Goal: Information Seeking & Learning: Learn about a topic

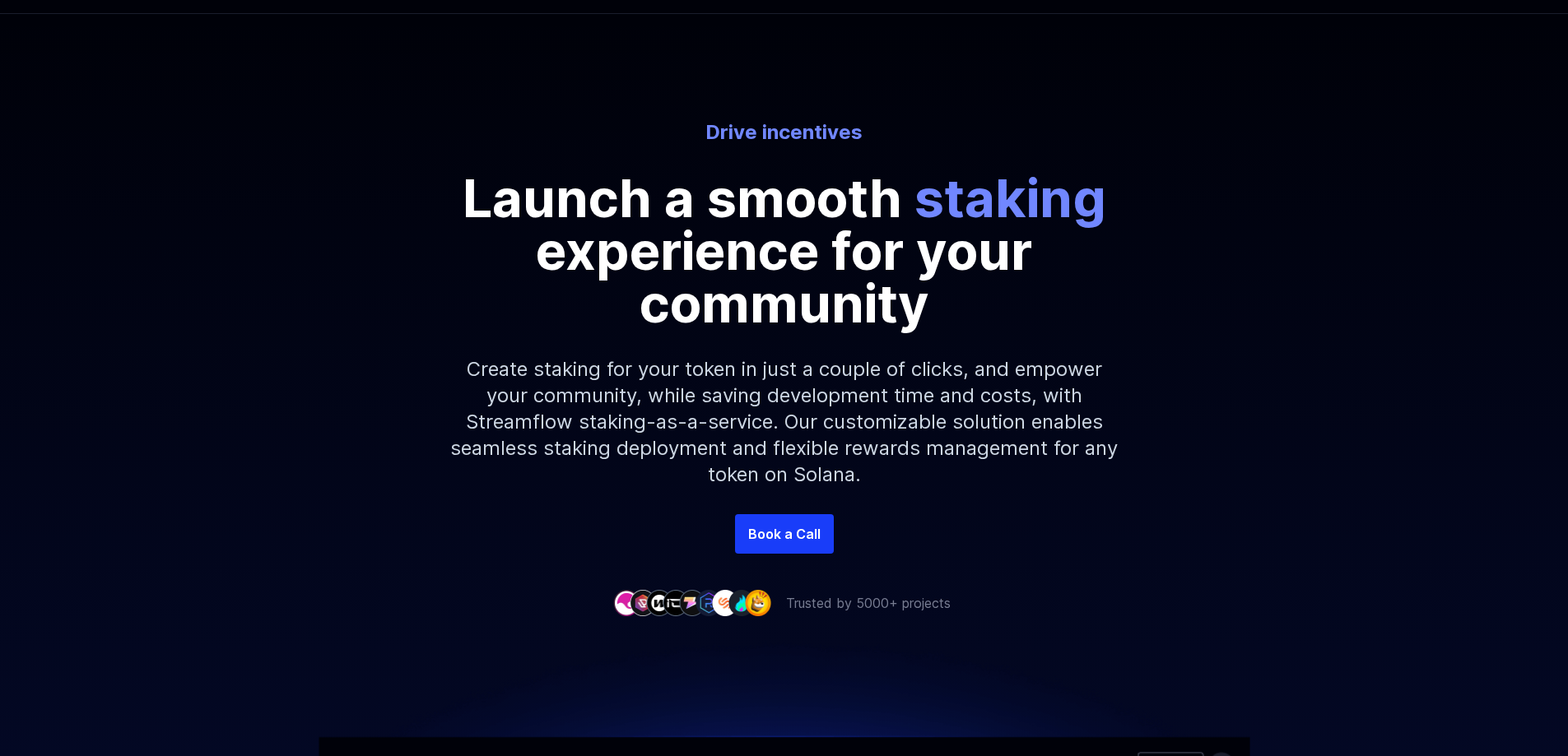
scroll to position [82, 0]
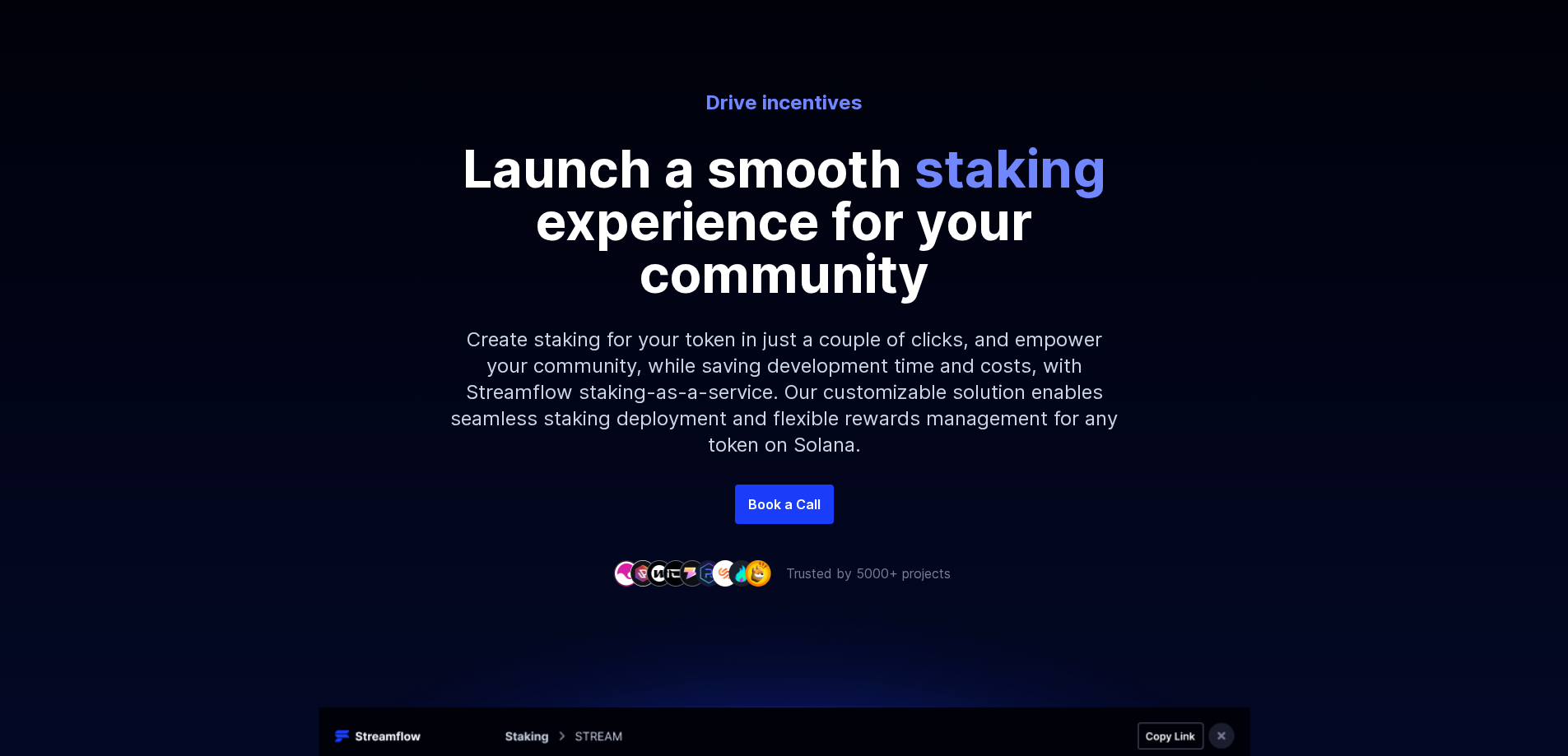
click at [814, 369] on p "Create staking for your token in just a couple of clicks, and empower your comm…" at bounding box center [784, 392] width 707 height 184
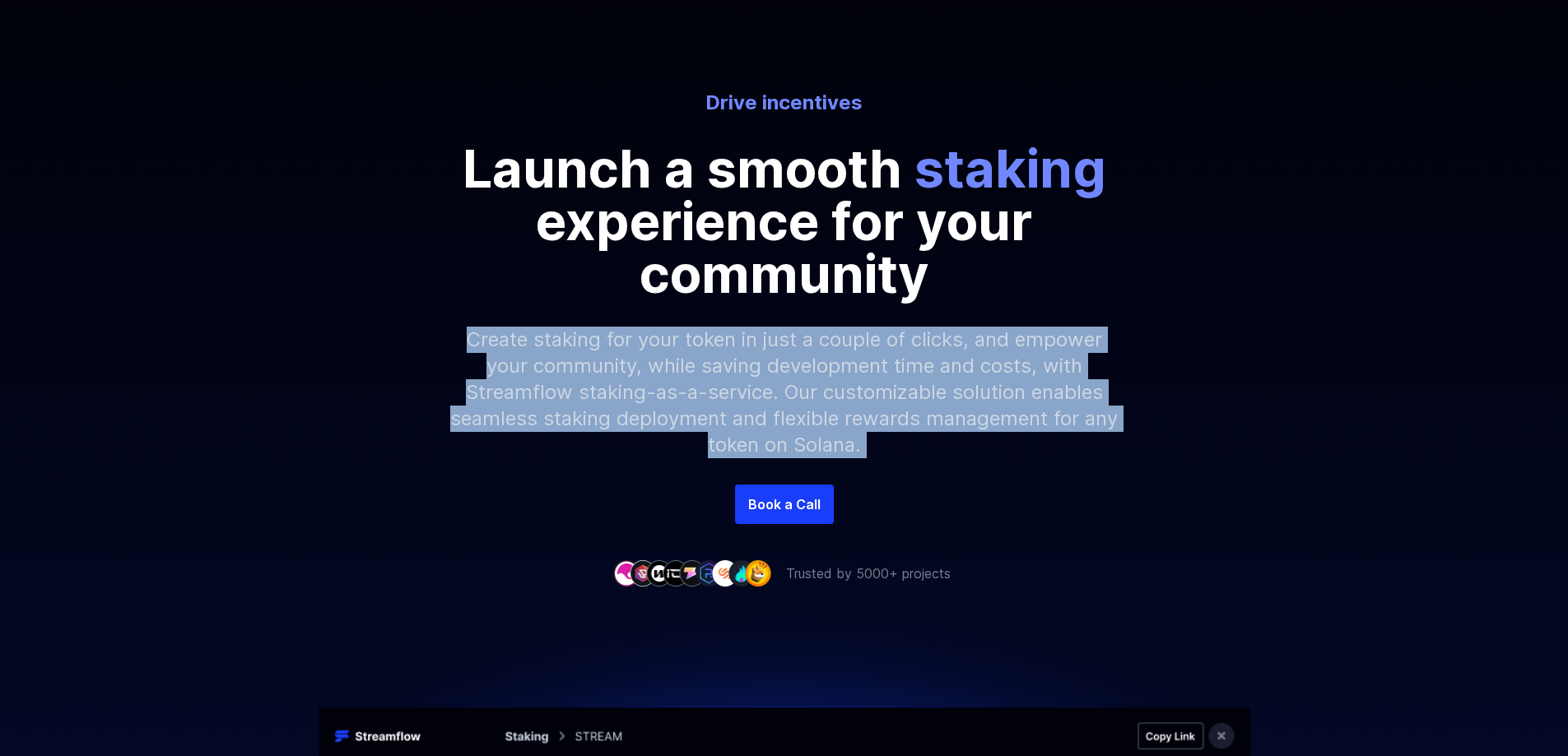
click at [814, 369] on p "Create staking for your token in just a couple of clicks, and empower your comm…" at bounding box center [784, 392] width 707 height 184
click at [816, 366] on p "Create staking for your token in just a couple of clicks, and empower your comm…" at bounding box center [784, 392] width 707 height 184
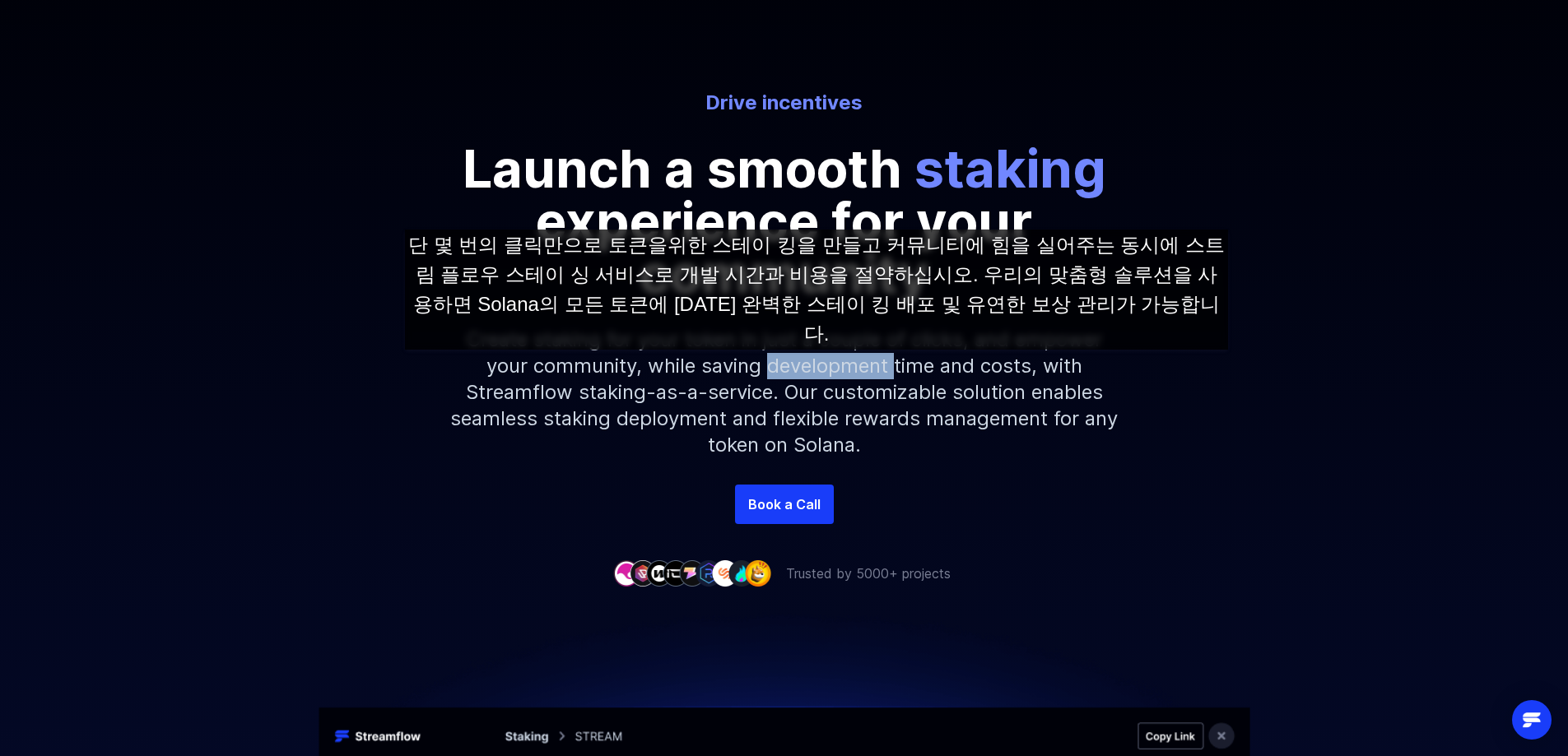
click at [816, 366] on p "Create staking for your token in just a couple of clicks, and empower your comm…" at bounding box center [784, 392] width 707 height 184
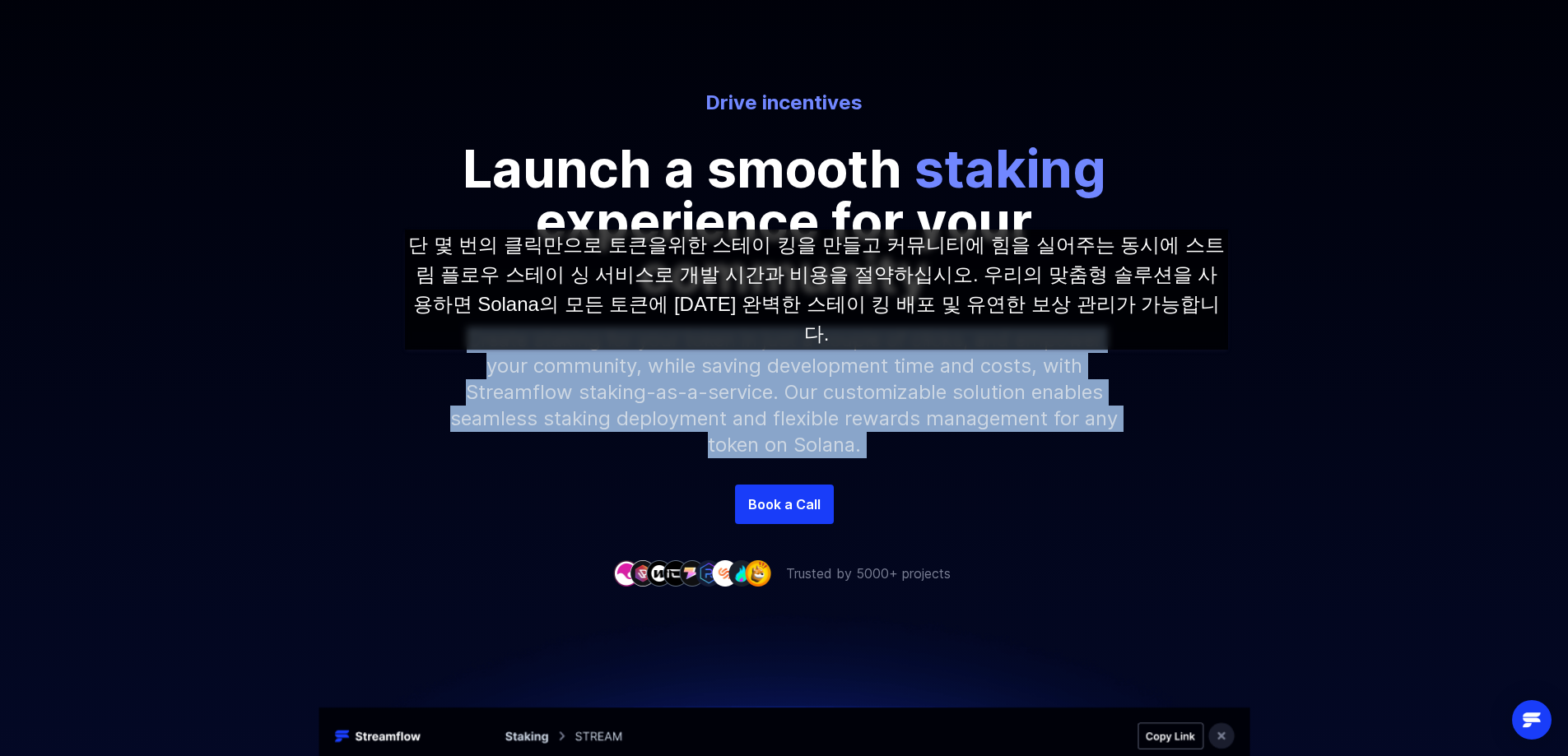
click at [816, 366] on p "Create staking for your token in just a couple of clicks, and empower your comm…" at bounding box center [784, 392] width 707 height 184
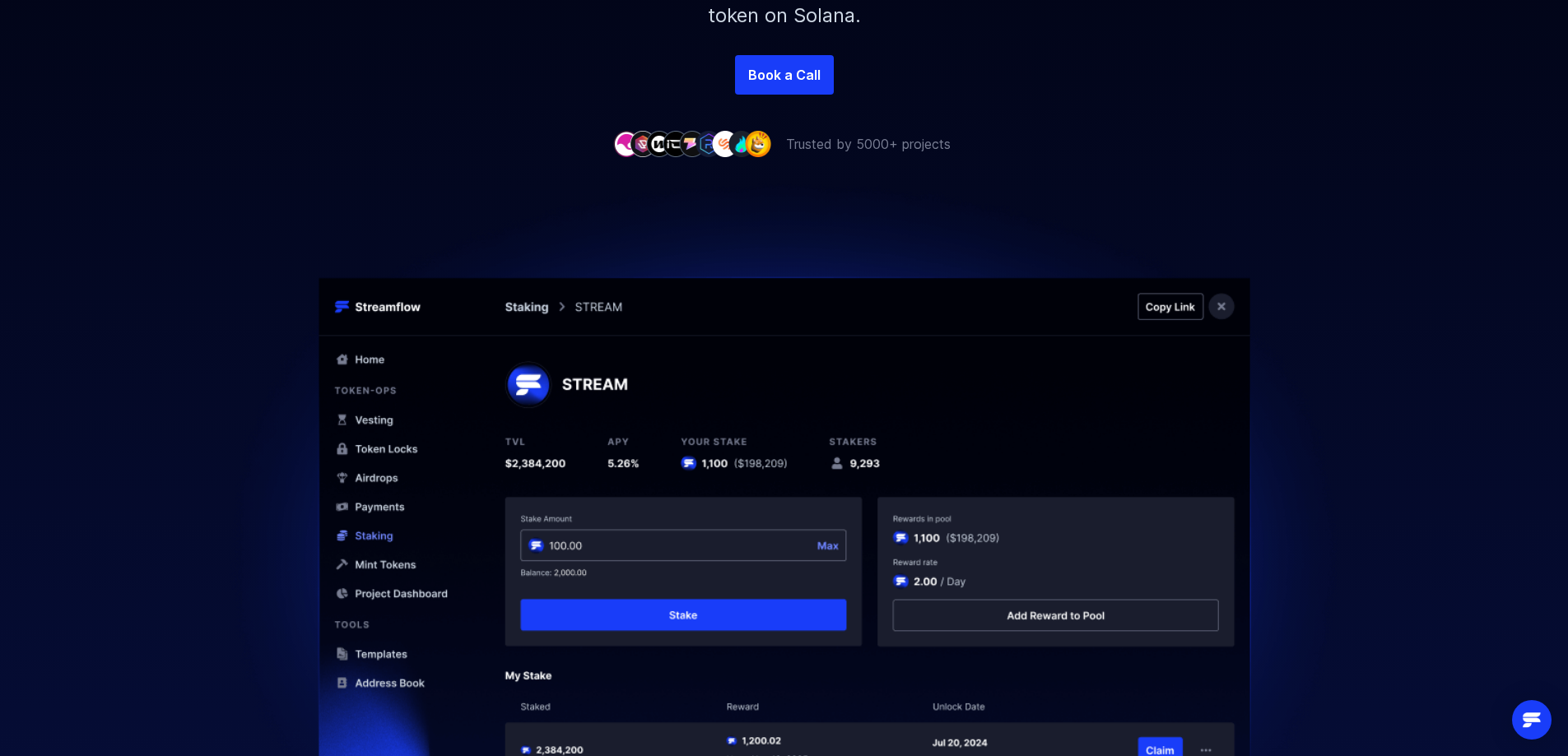
scroll to position [576, 0]
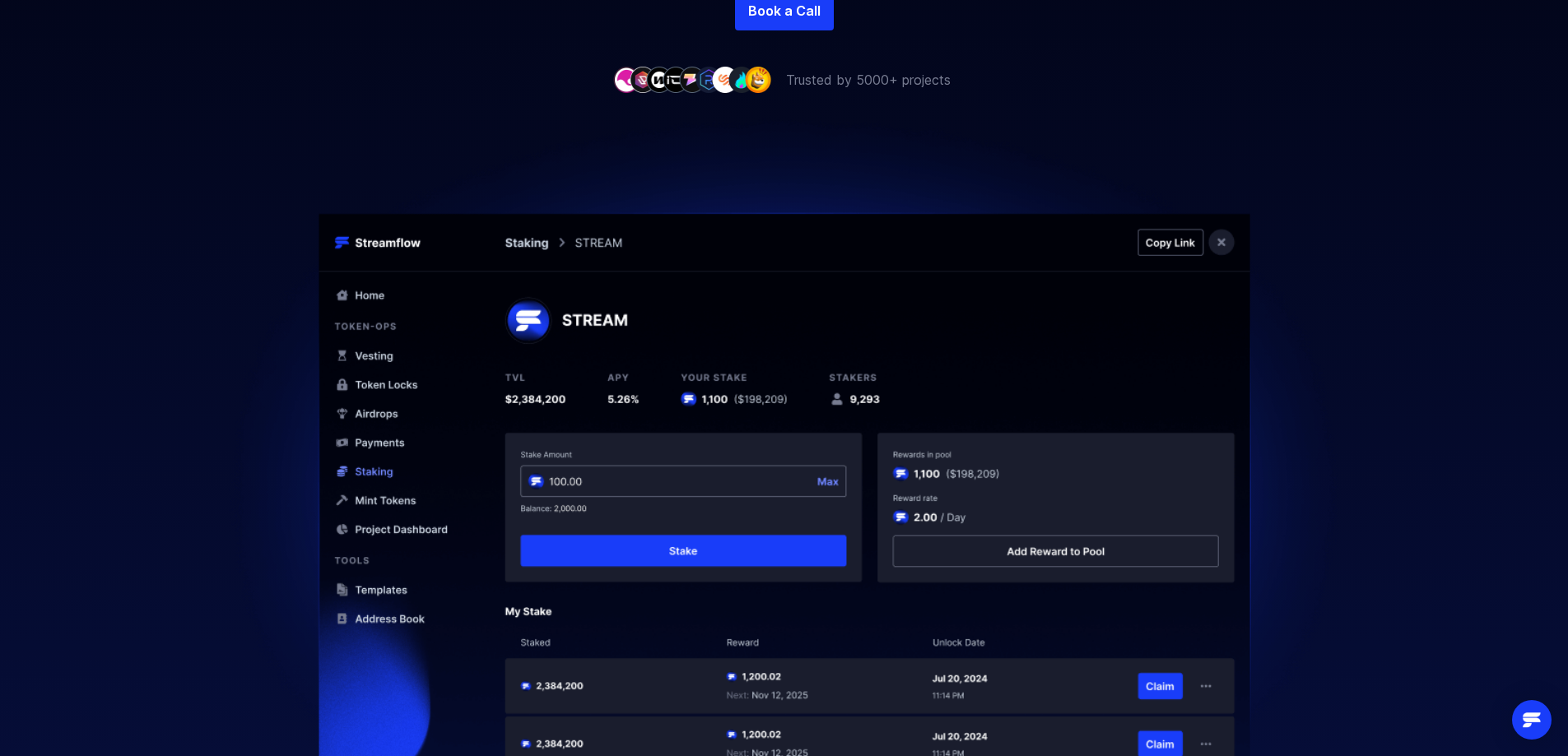
click at [129, 474] on div at bounding box center [784, 435] width 1568 height 690
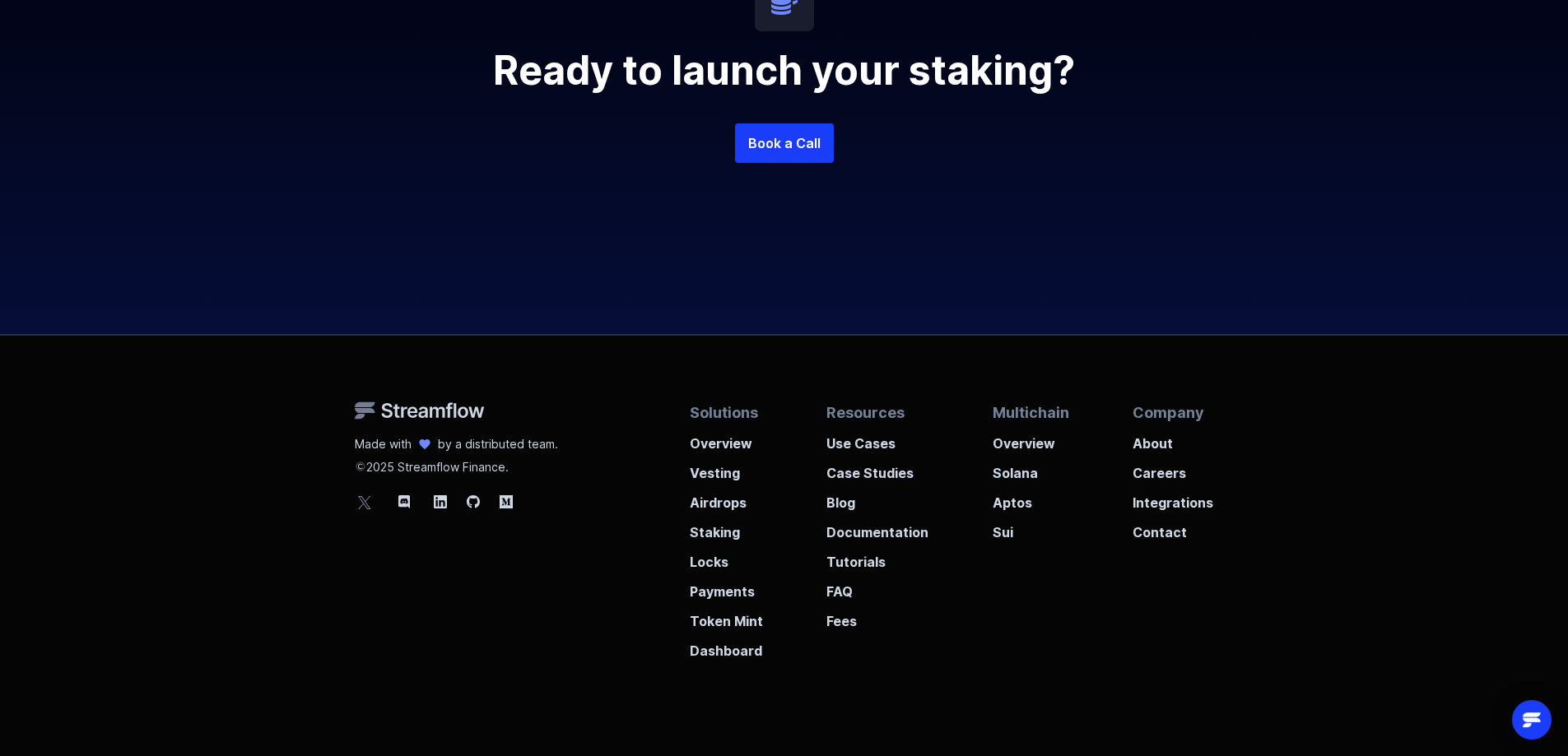
scroll to position [4181, 0]
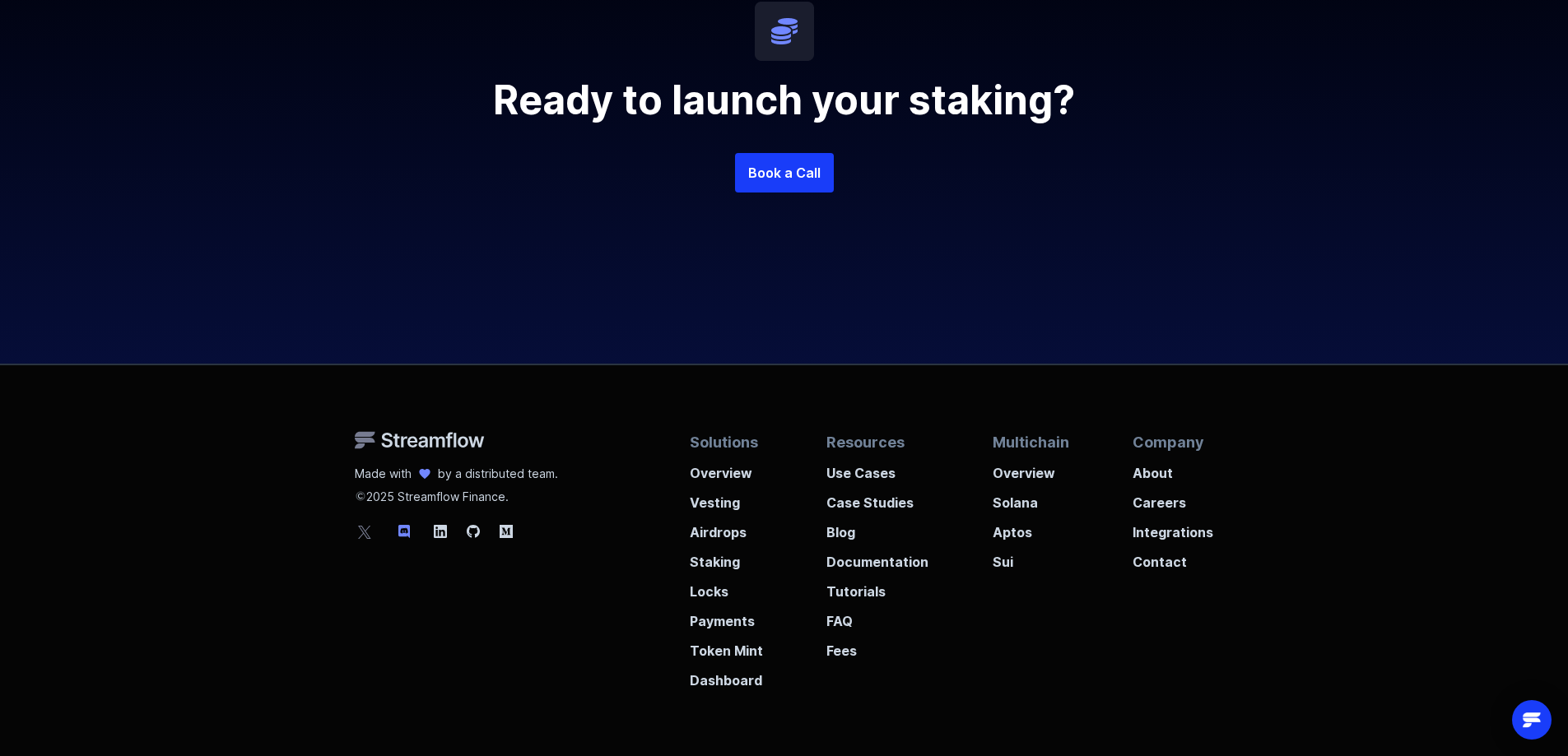
click at [408, 526] on icon at bounding box center [404, 531] width 12 height 14
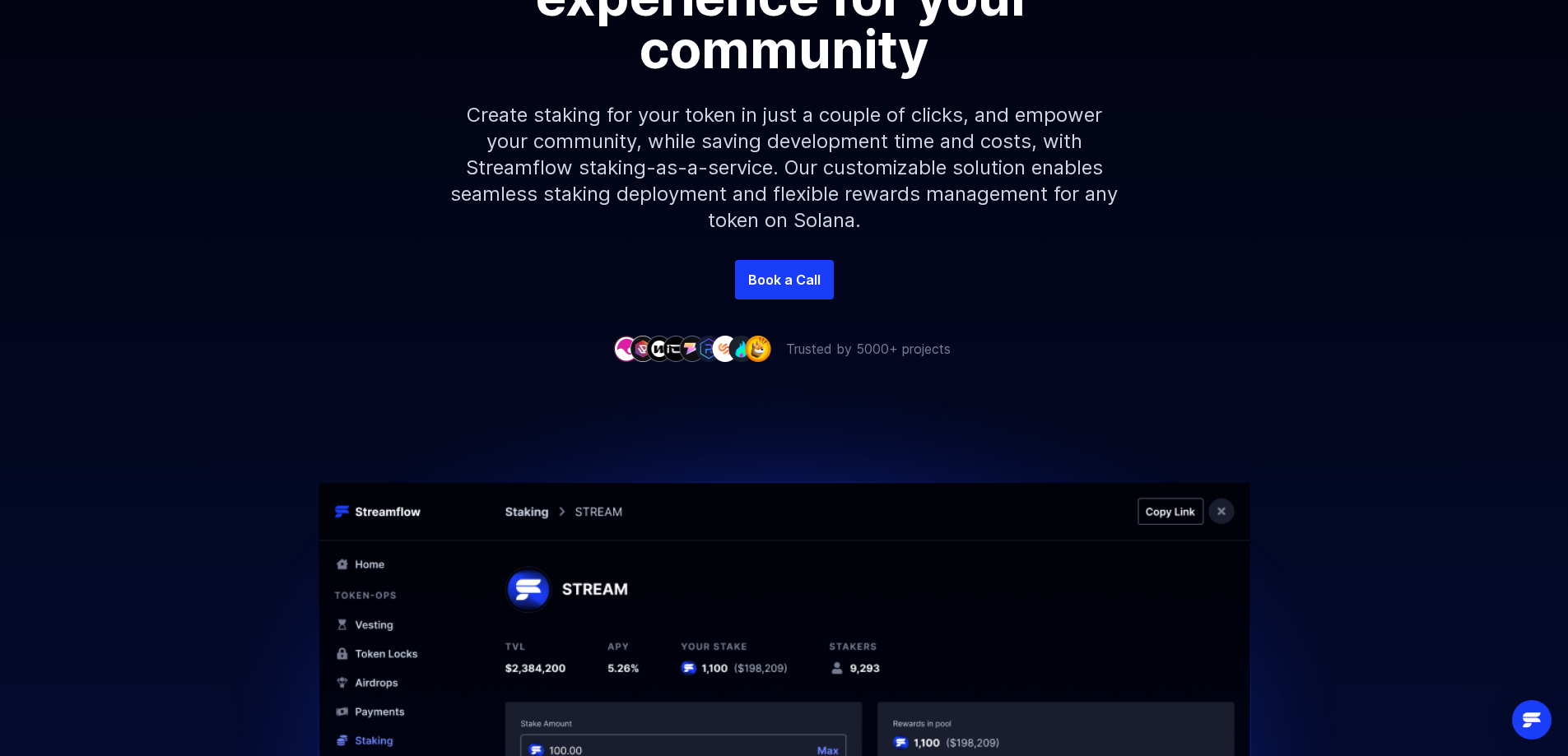
scroll to position [0, 0]
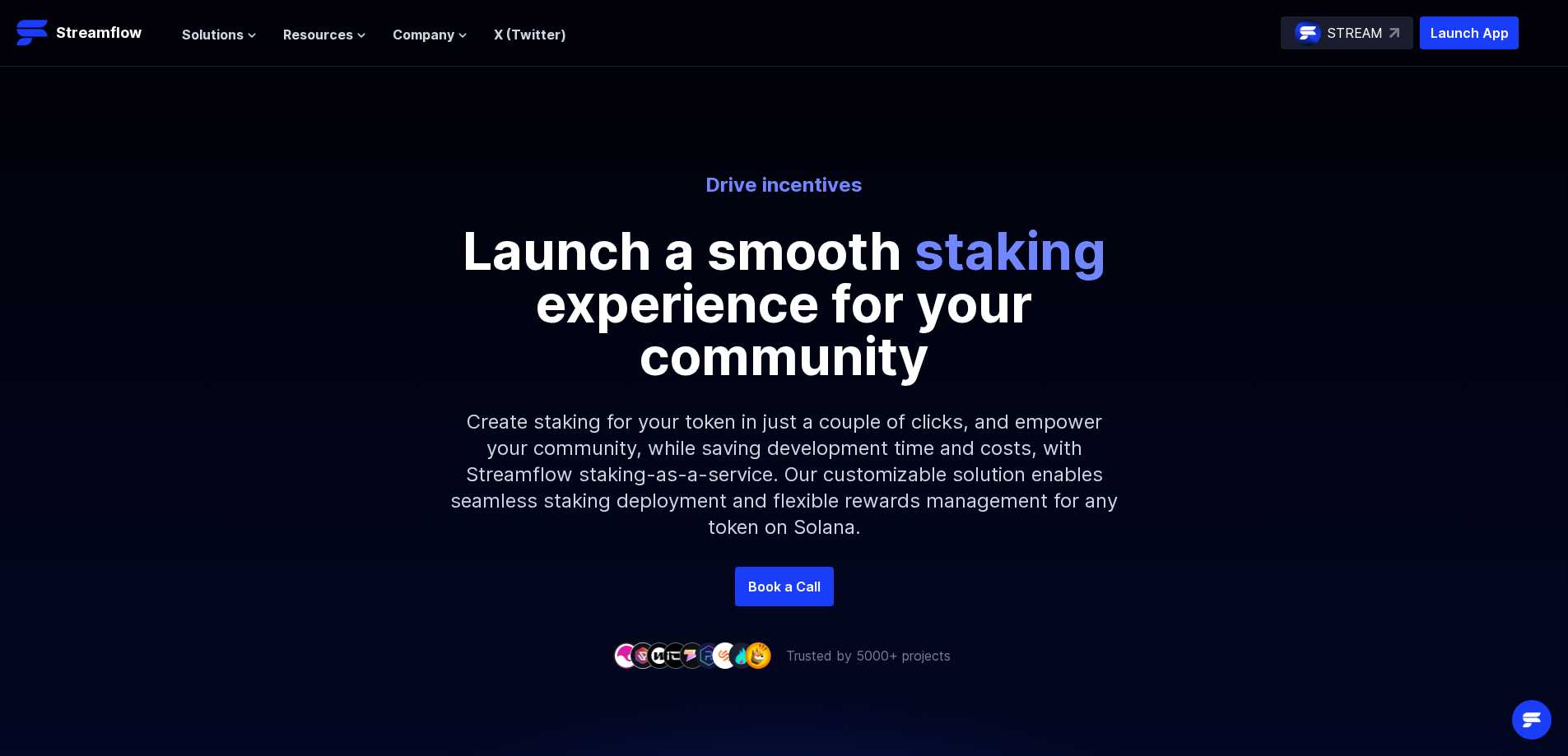
click at [796, 485] on p "Create staking for your token in just a couple of clicks, and empower your comm…" at bounding box center [784, 474] width 707 height 184
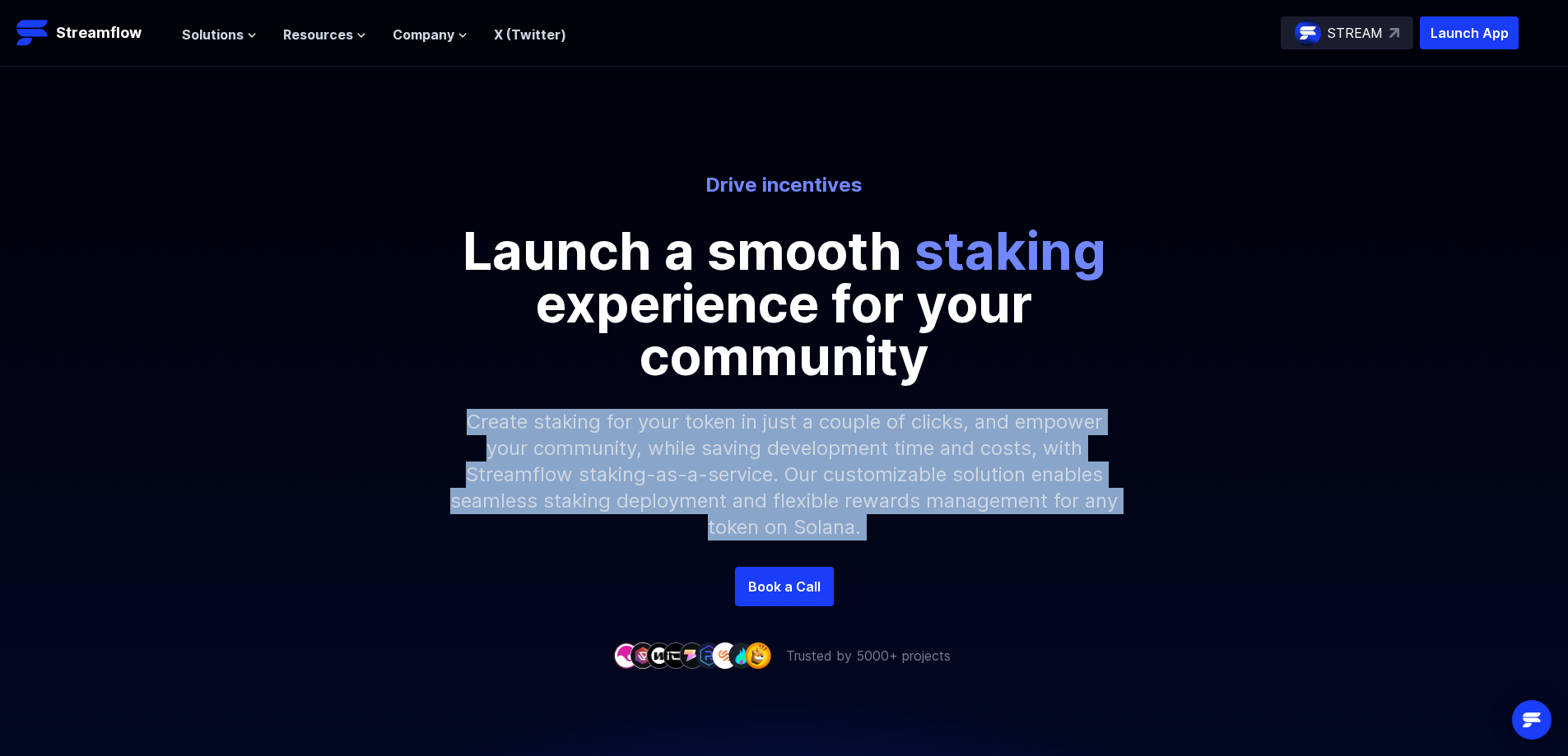
click at [796, 485] on p "Create staking for your token in just a couple of clicks, and empower your comm…" at bounding box center [784, 474] width 707 height 184
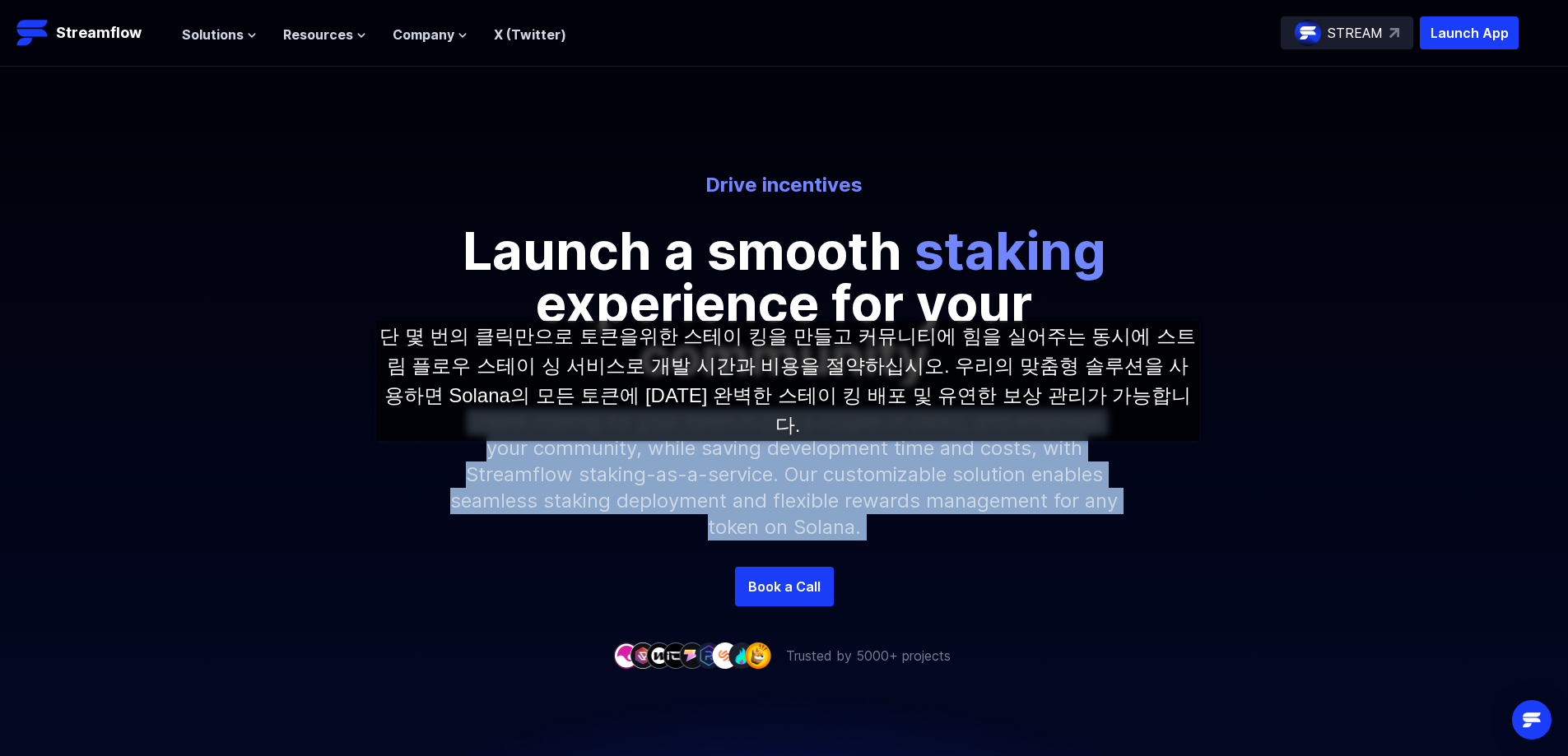
click at [787, 457] on p "Create staking for your token in just a couple of clicks, and empower your comm…" at bounding box center [784, 474] width 707 height 184
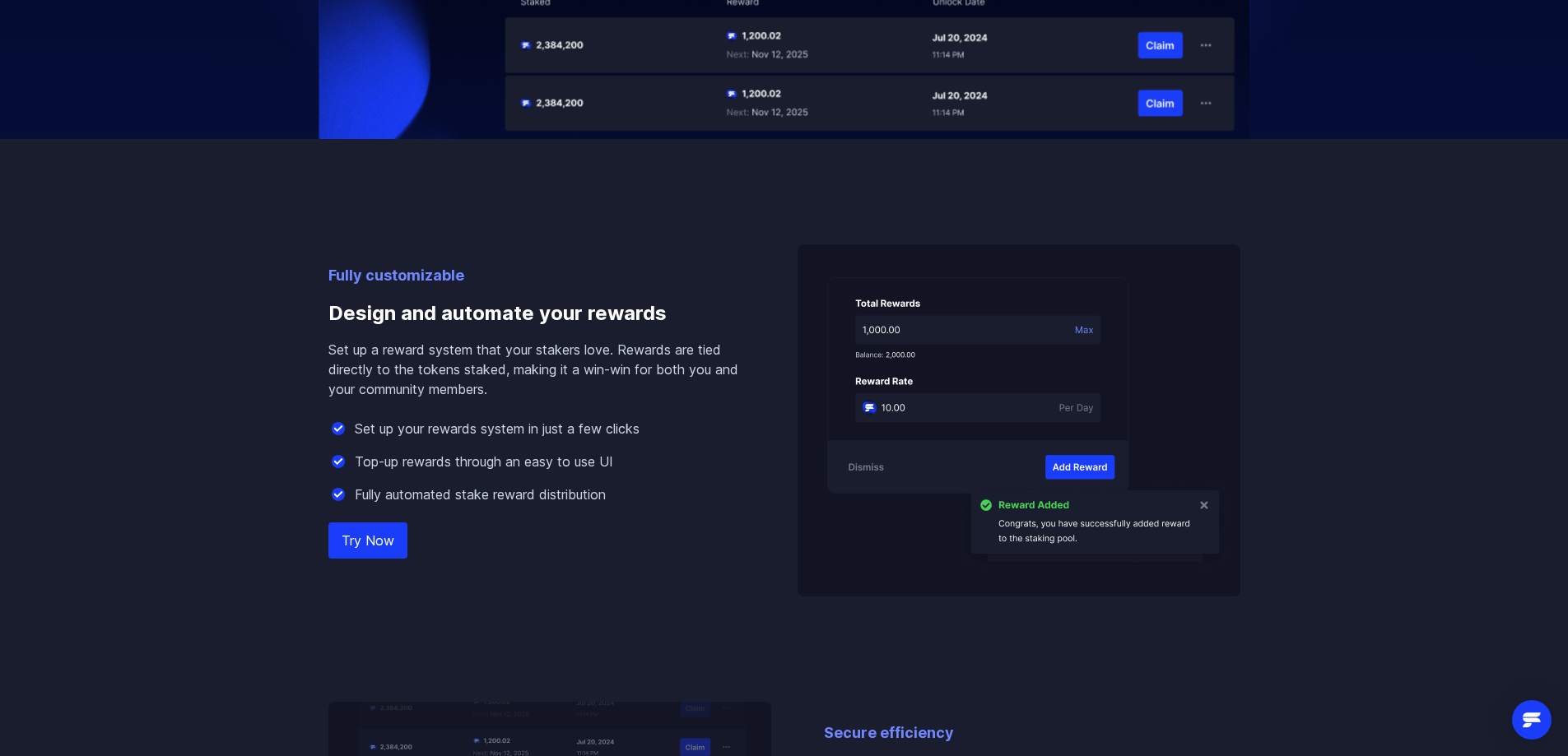
scroll to position [1233, 0]
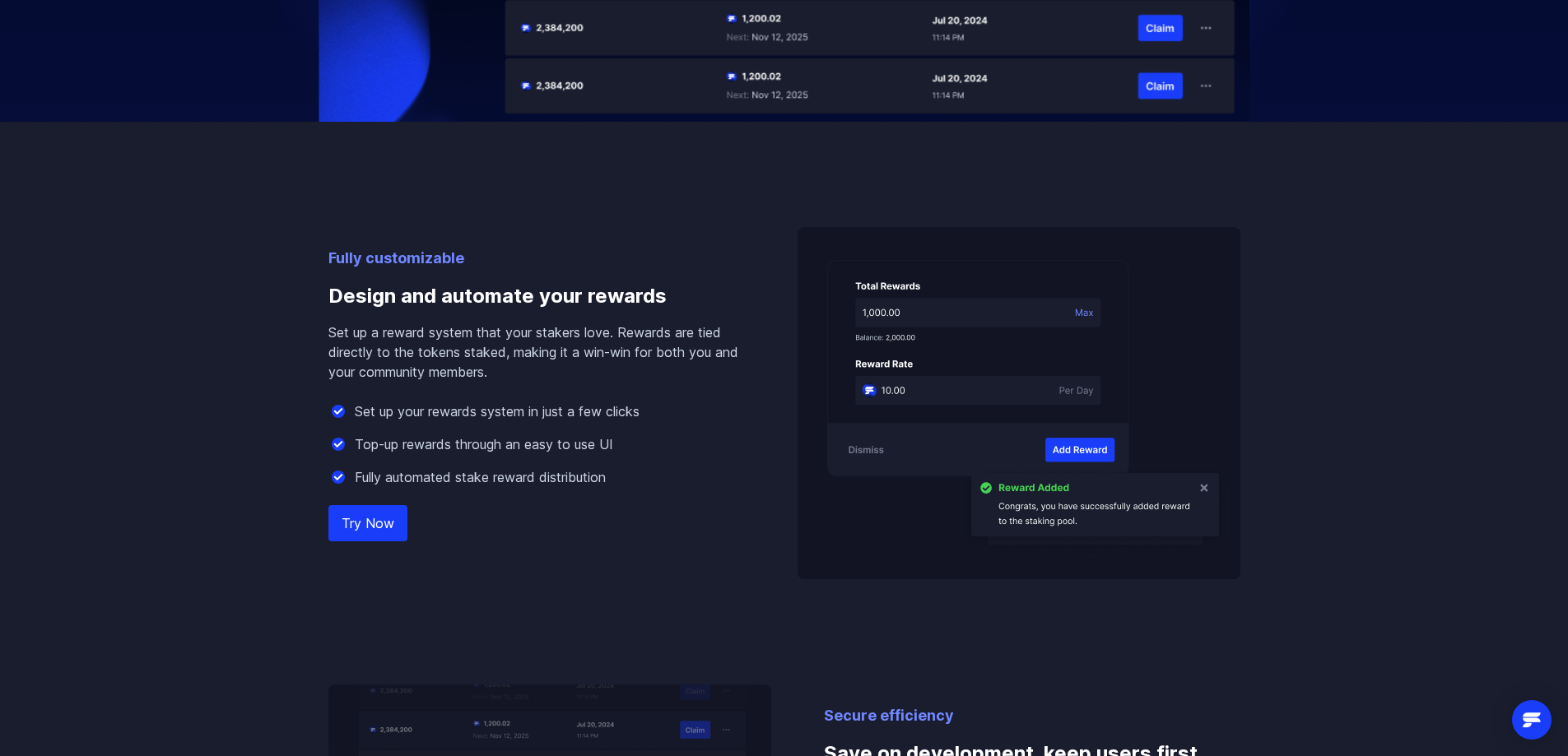
click at [506, 333] on p "Set up a reward system that your stakers love. Rewards are tied directly to the…" at bounding box center [536, 351] width 417 height 59
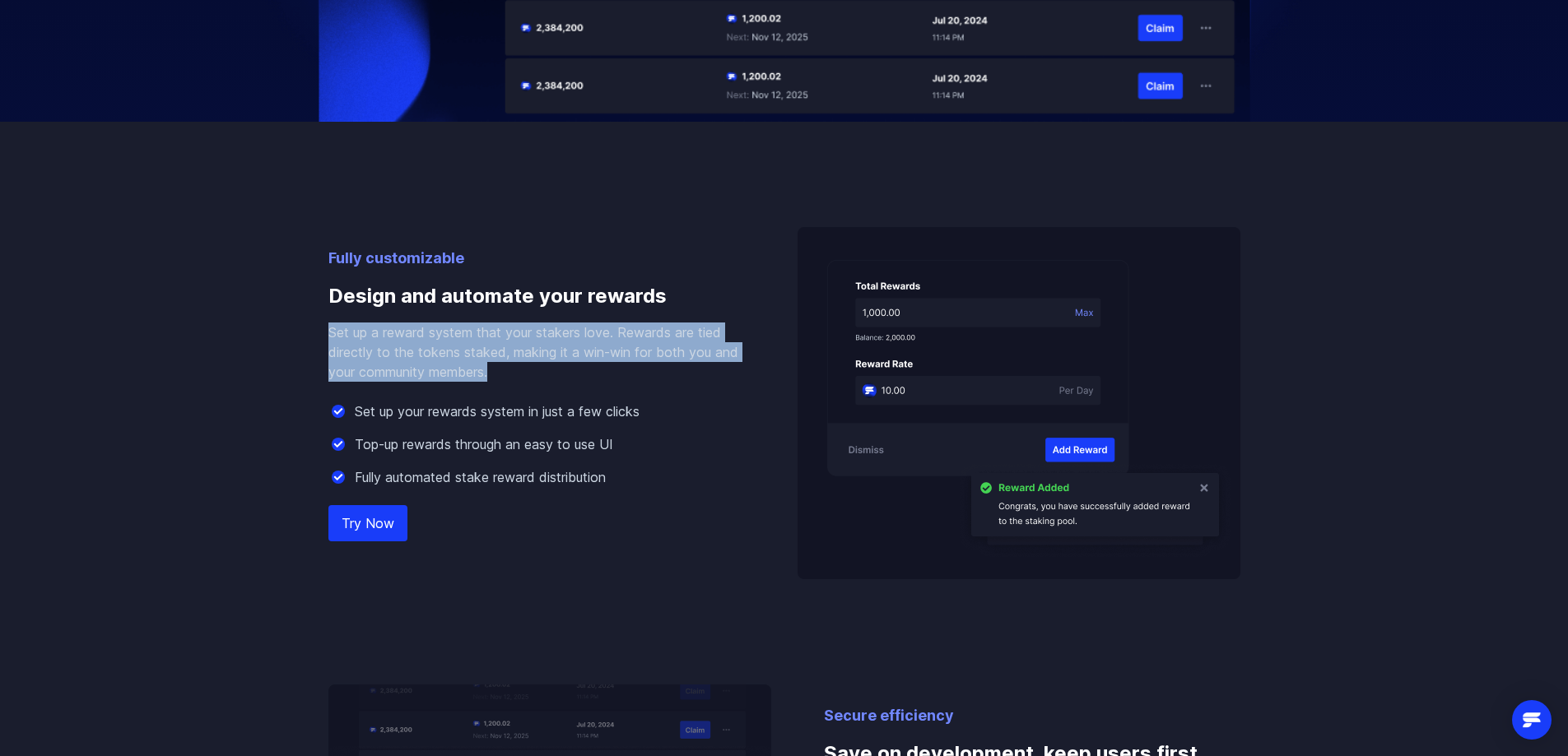
click at [506, 333] on p "Set up a reward system that your stakers love. Rewards are tied directly to the…" at bounding box center [536, 351] width 417 height 59
click at [519, 342] on p "Set up a reward system that your stakers love. Rewards are tied directly to the…" at bounding box center [536, 351] width 417 height 59
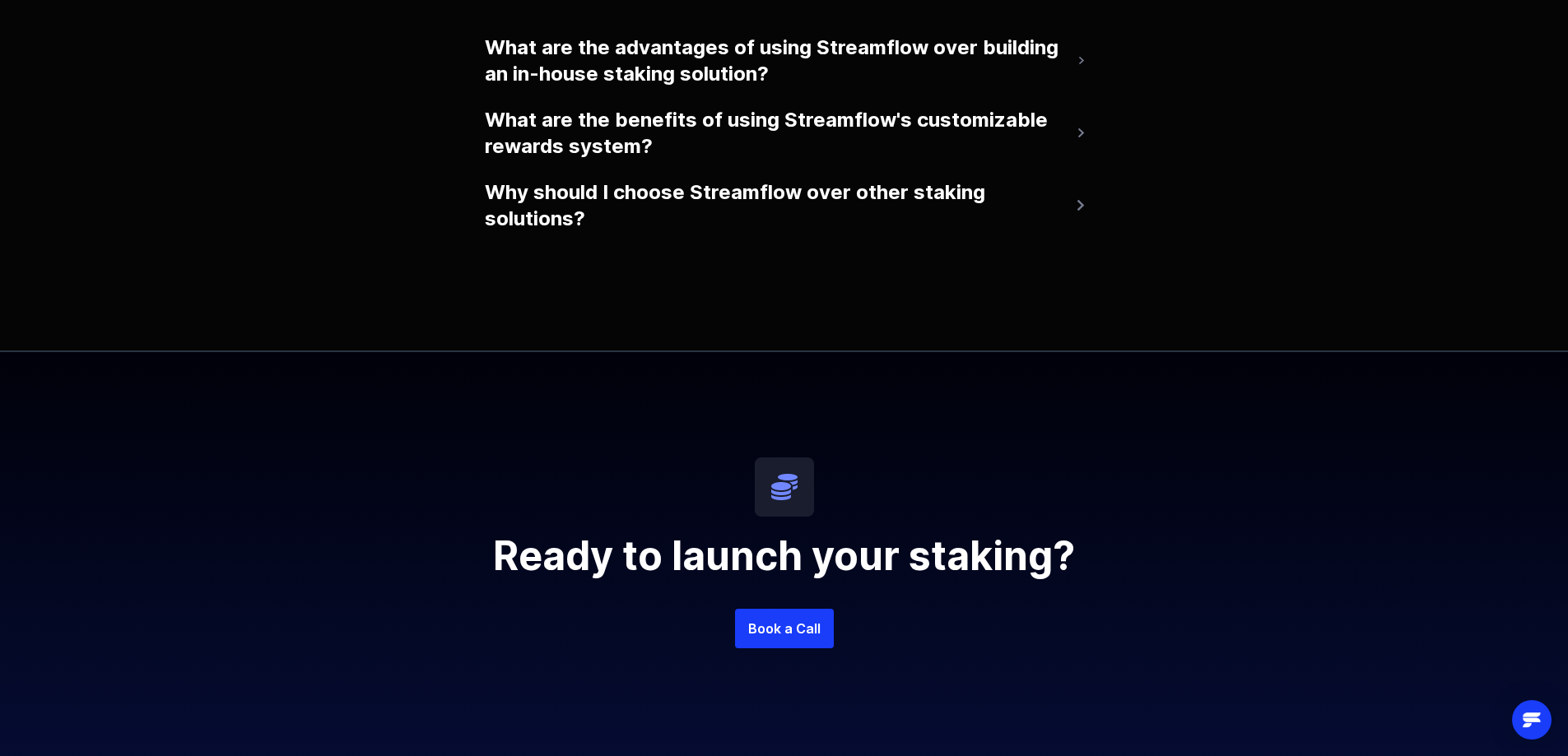
scroll to position [3619, 0]
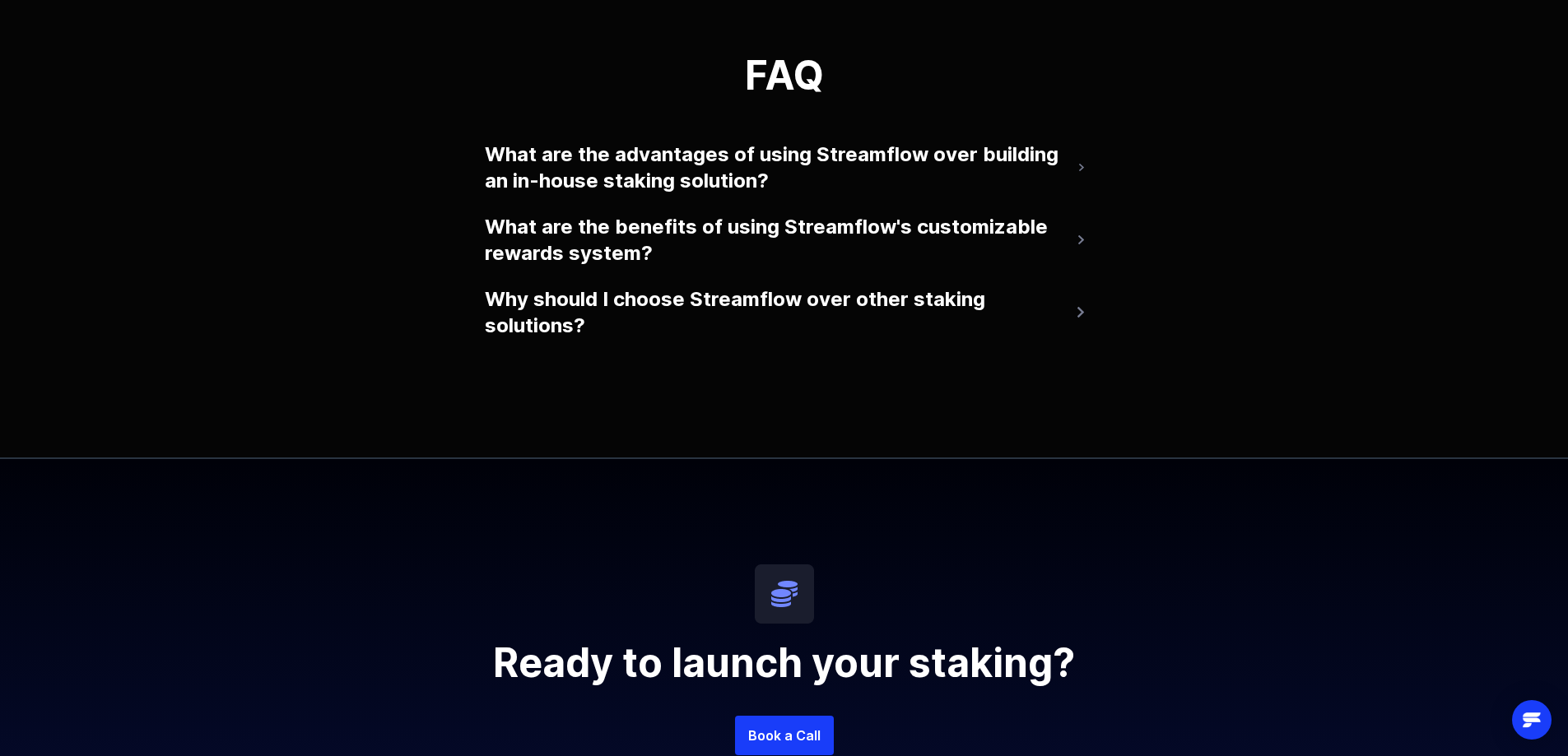
click at [825, 159] on button "What are the advantages of using Streamflow over building an in-house staking s…" at bounding box center [784, 168] width 599 height 66
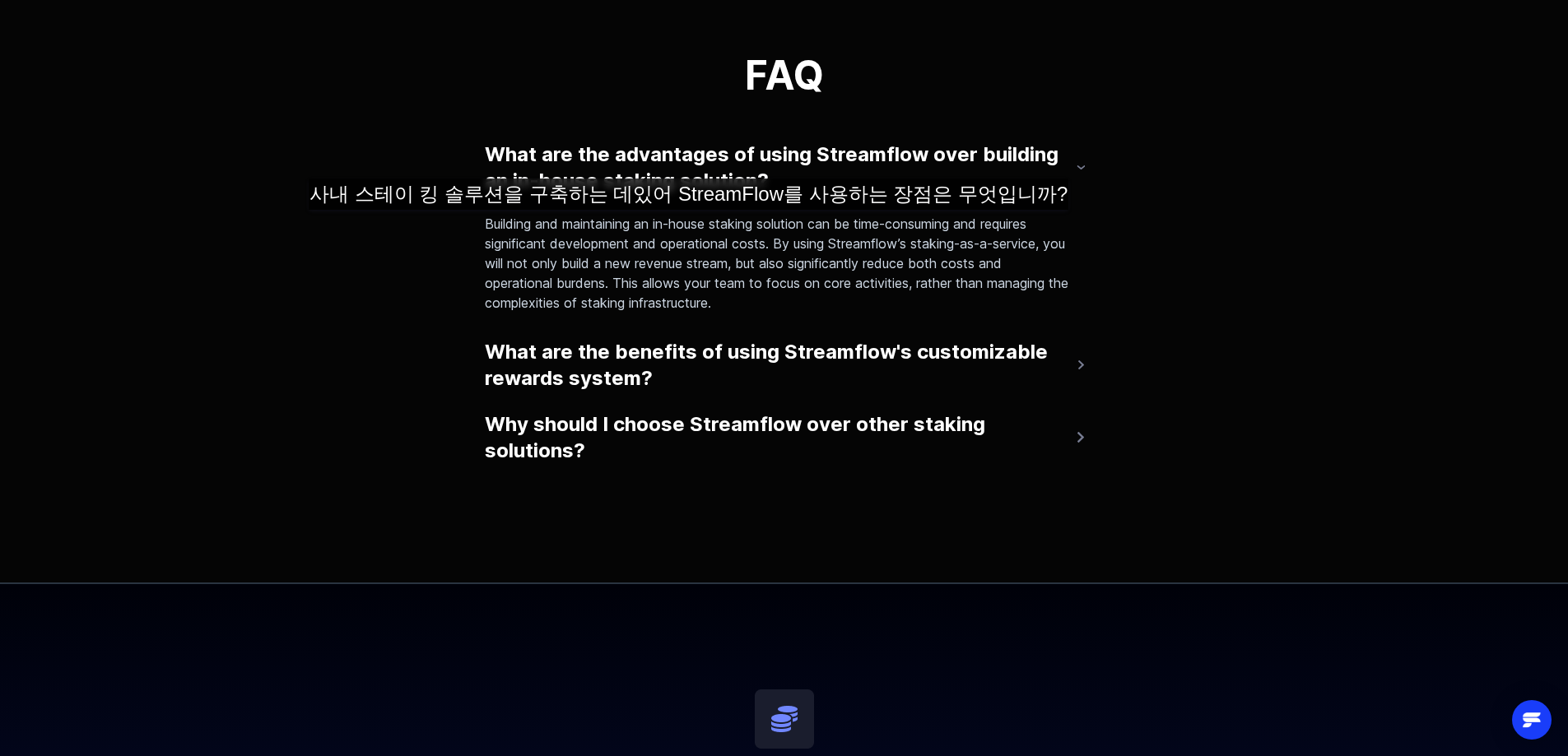
click at [669, 227] on p "Building and maintaining an in-house staking solution can be time-consuming and…" at bounding box center [777, 263] width 586 height 98
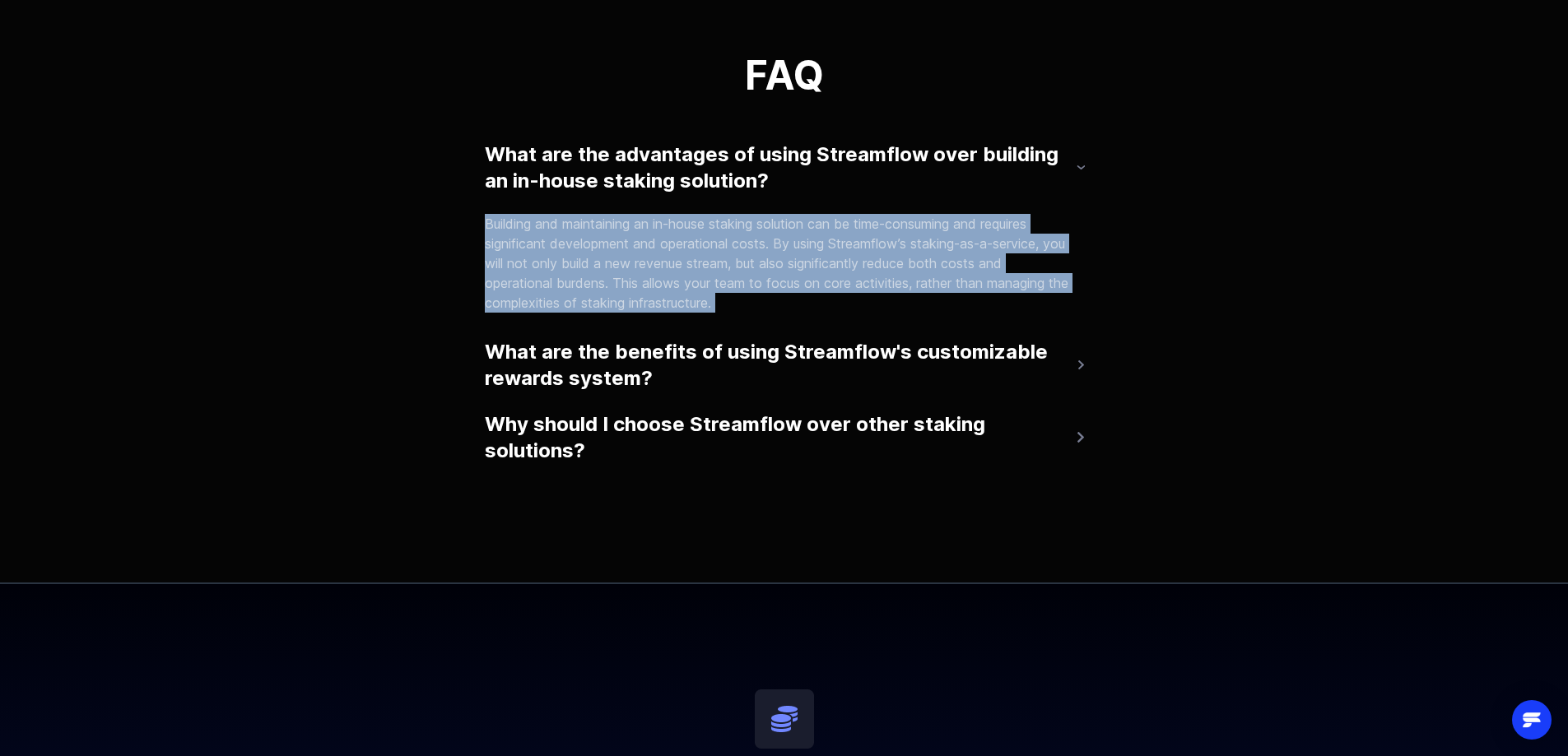
click at [669, 227] on p "Building and maintaining an in-house staking solution can be time-consuming and…" at bounding box center [777, 263] width 586 height 98
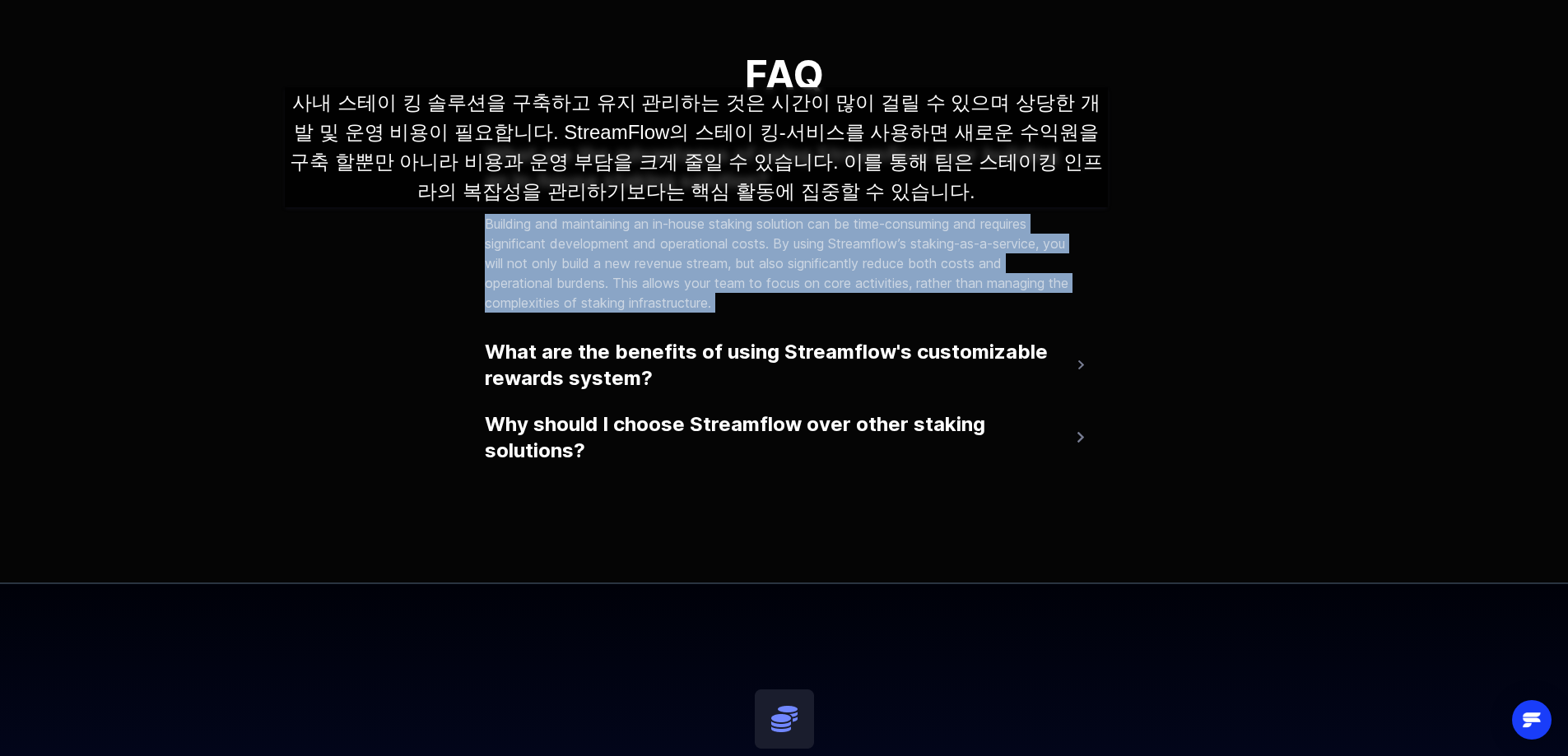
click at [697, 224] on p "Building and maintaining an in-house staking solution can be time-consuming and…" at bounding box center [777, 263] width 586 height 98
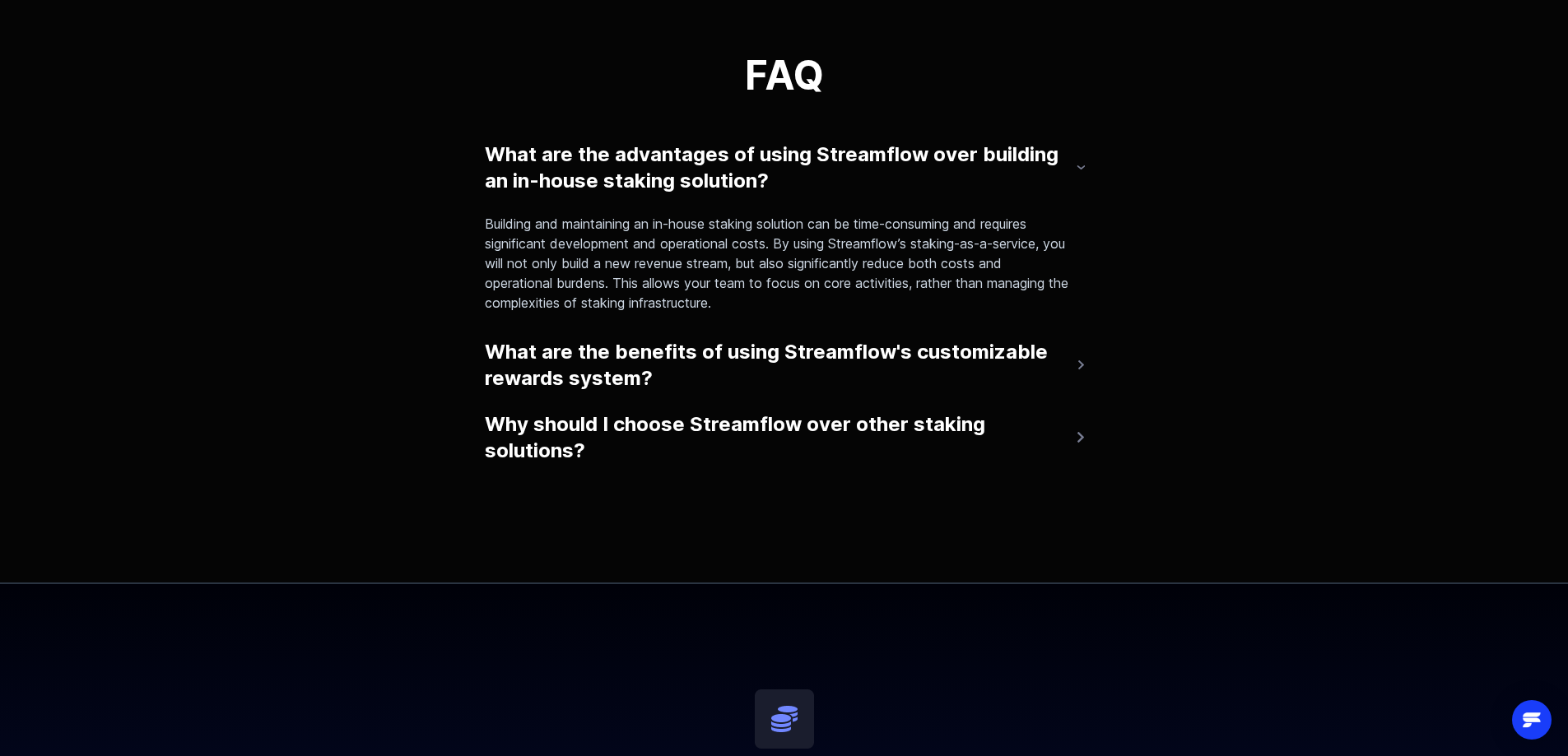
click at [660, 354] on button "What are the benefits of using Streamflow's customizable rewards system?" at bounding box center [784, 365] width 599 height 66
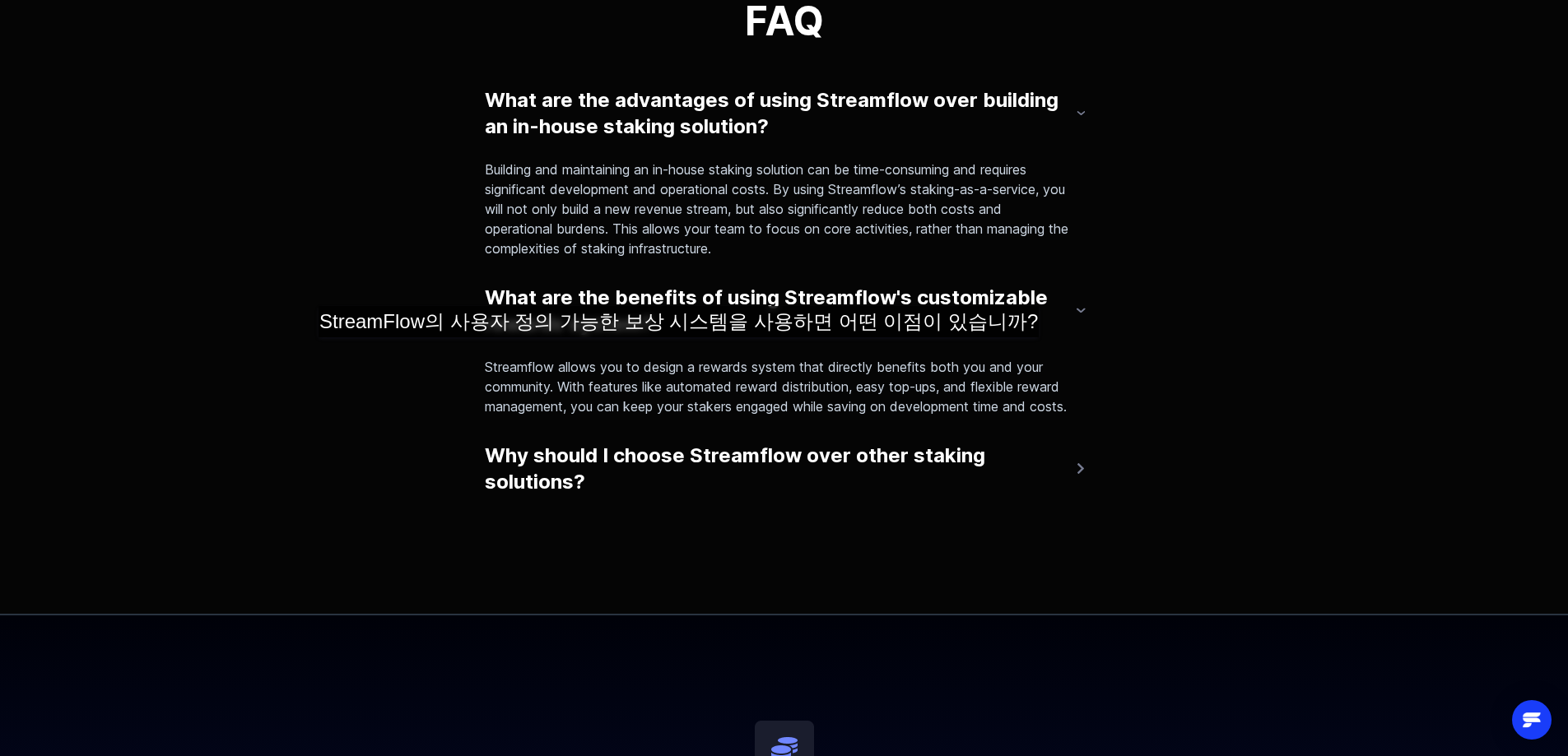
scroll to position [3701, 0]
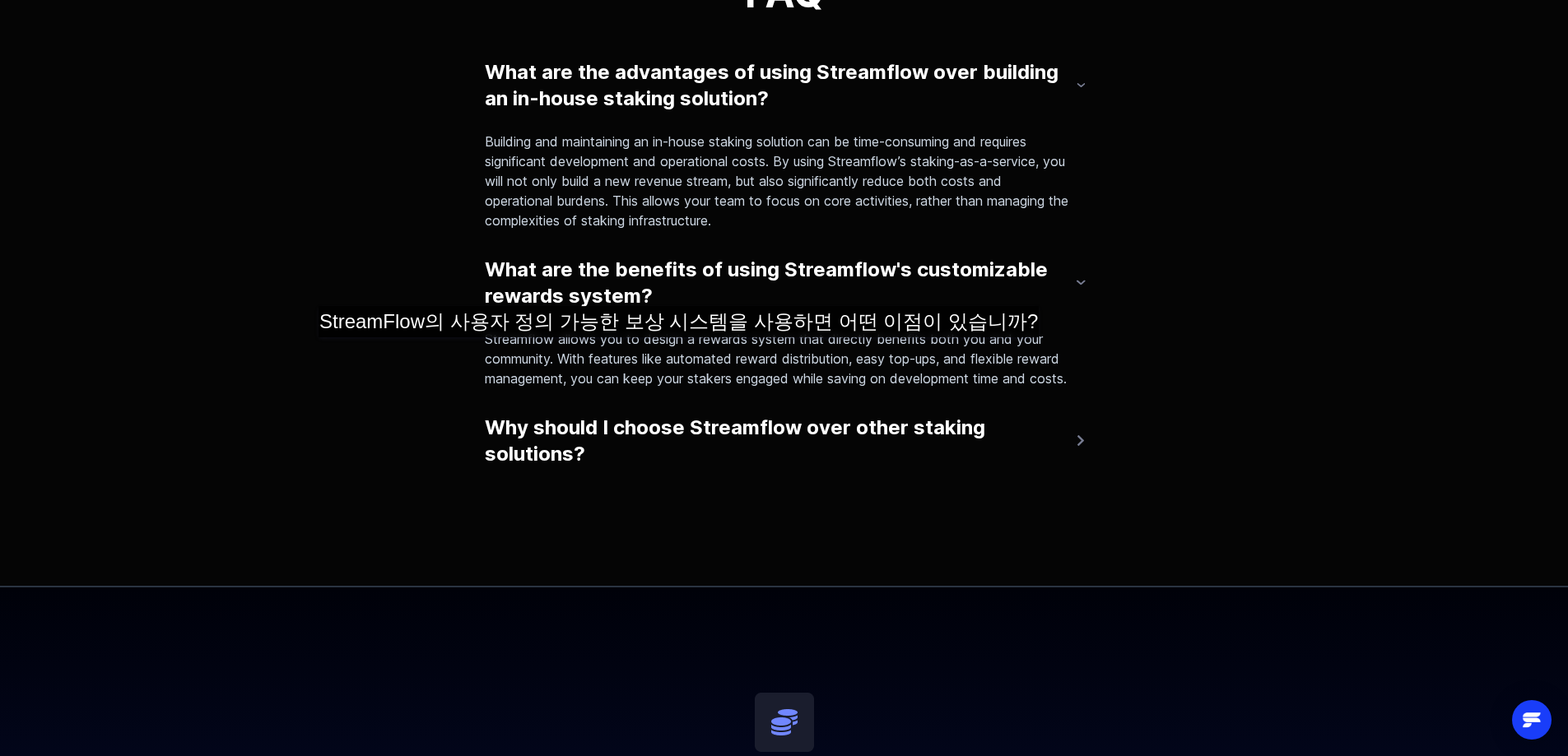
click at [660, 354] on p "Streamflow allows you to design a rewards system that directly benefits both yo…" at bounding box center [777, 358] width 586 height 59
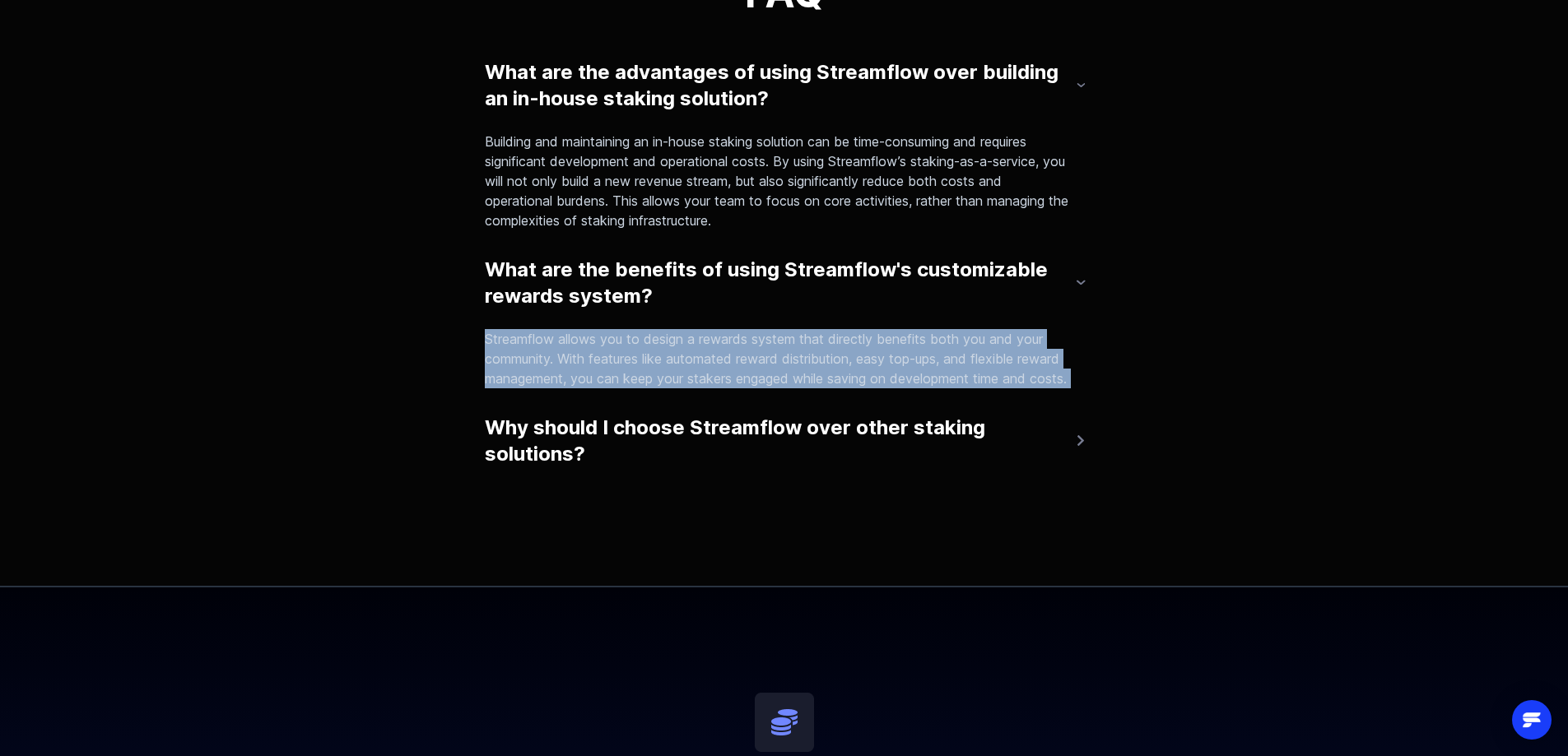
click at [660, 354] on p "Streamflow allows you to design a rewards system that directly benefits both yo…" at bounding box center [777, 358] width 586 height 59
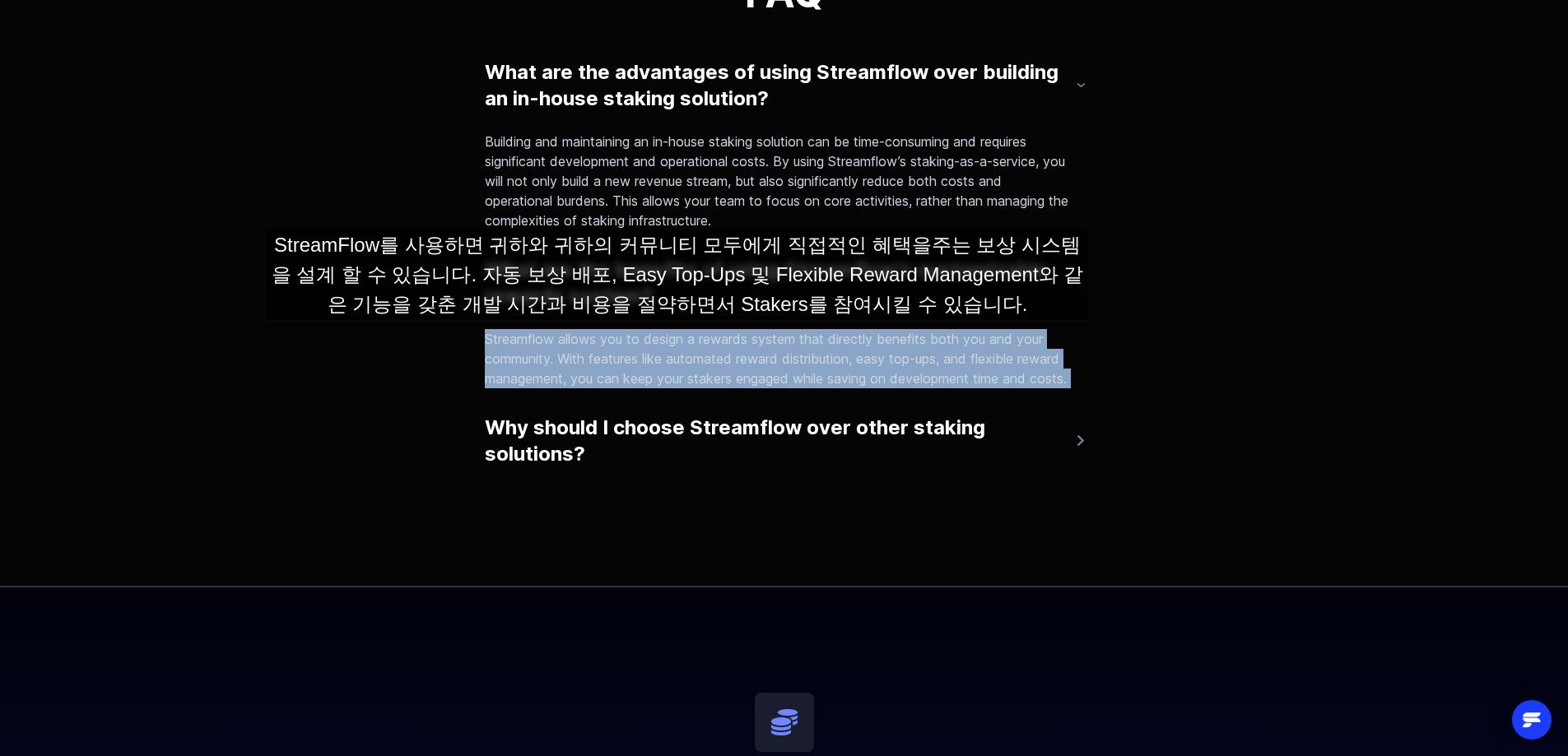
click at [677, 337] on p "Streamflow allows you to design a rewards system that directly benefits both yo…" at bounding box center [777, 358] width 586 height 59
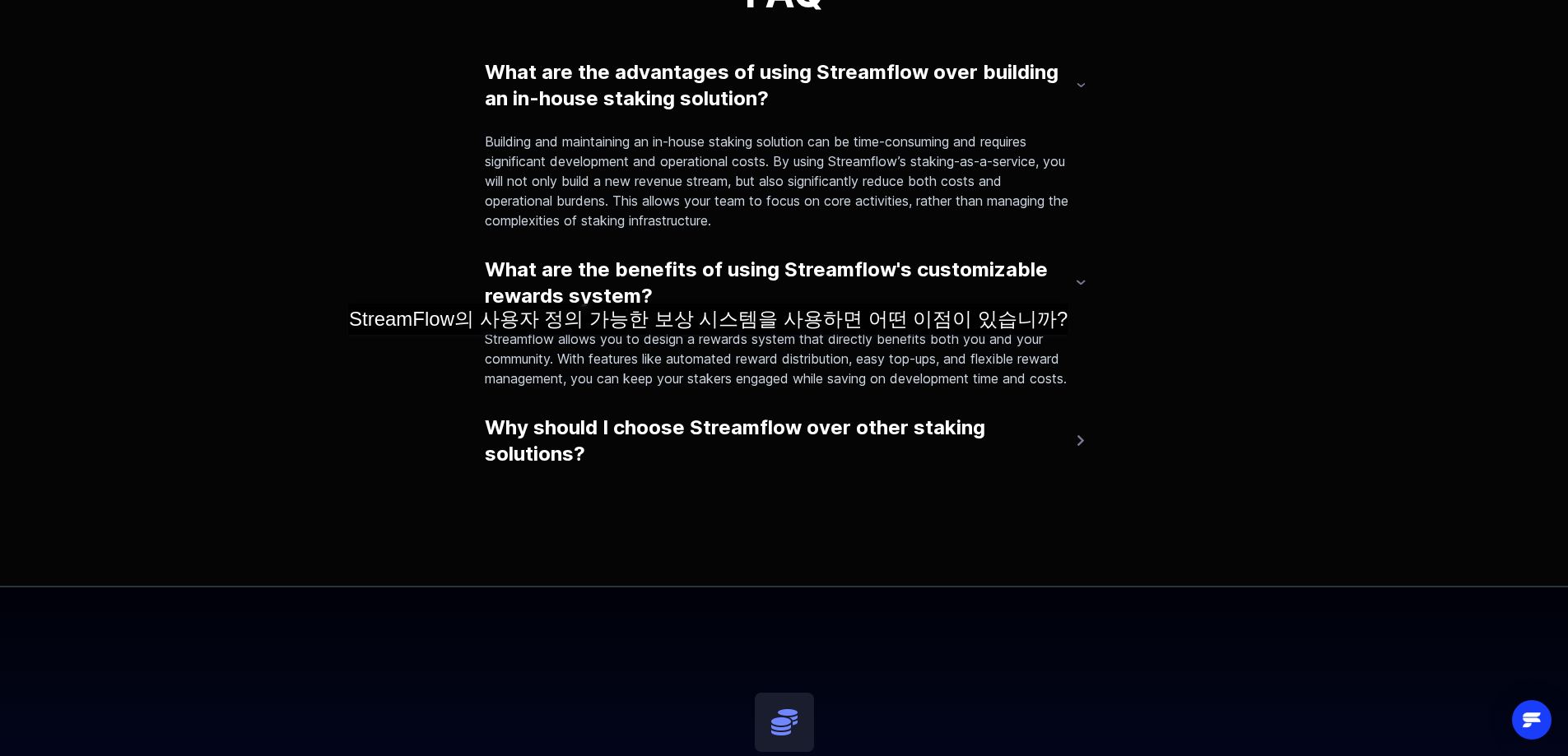
click at [685, 365] on p "Streamflow allows you to design a rewards system that directly benefits both yo…" at bounding box center [777, 358] width 586 height 59
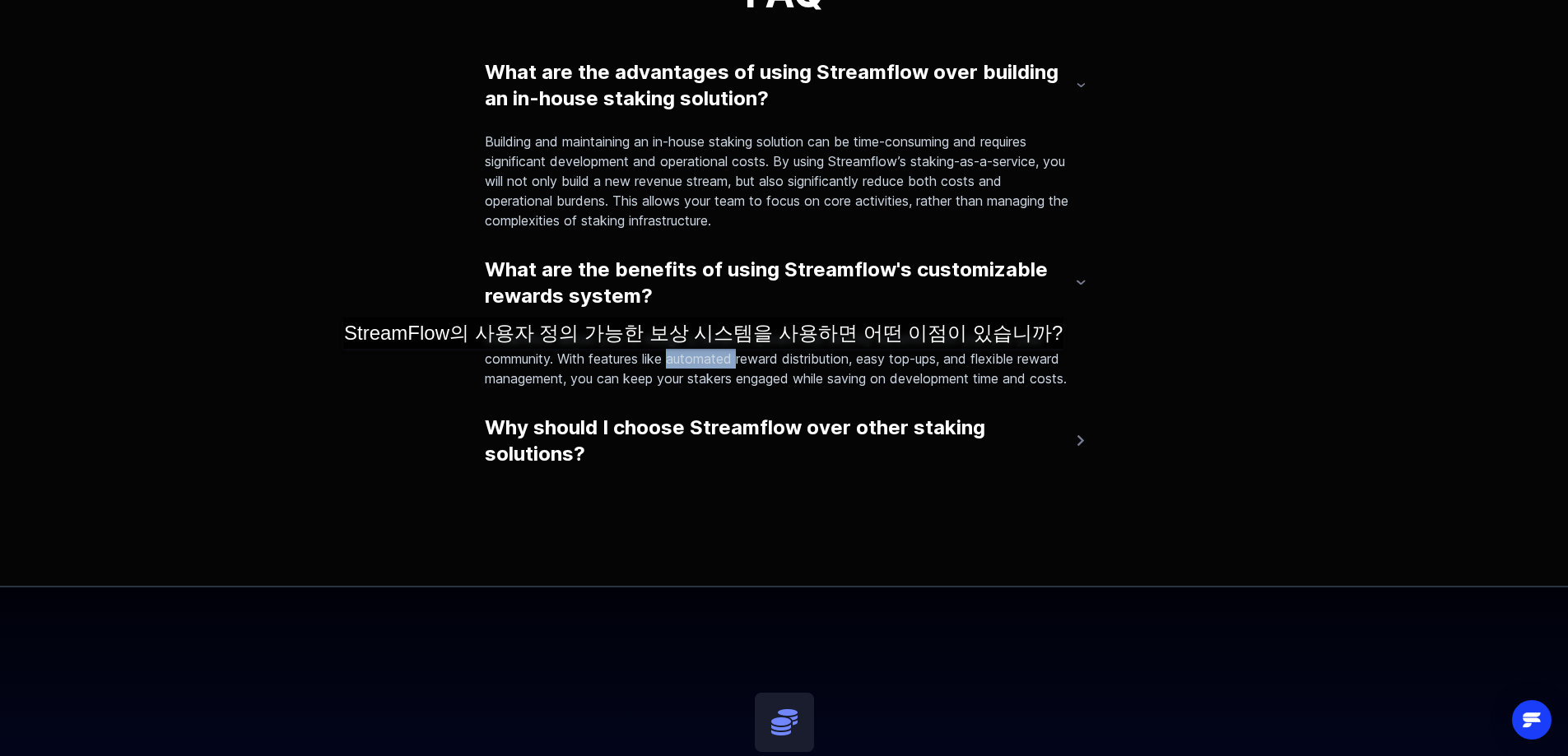
click at [685, 365] on p "Streamflow allows you to design a rewards system that directly benefits both yo…" at bounding box center [777, 358] width 586 height 59
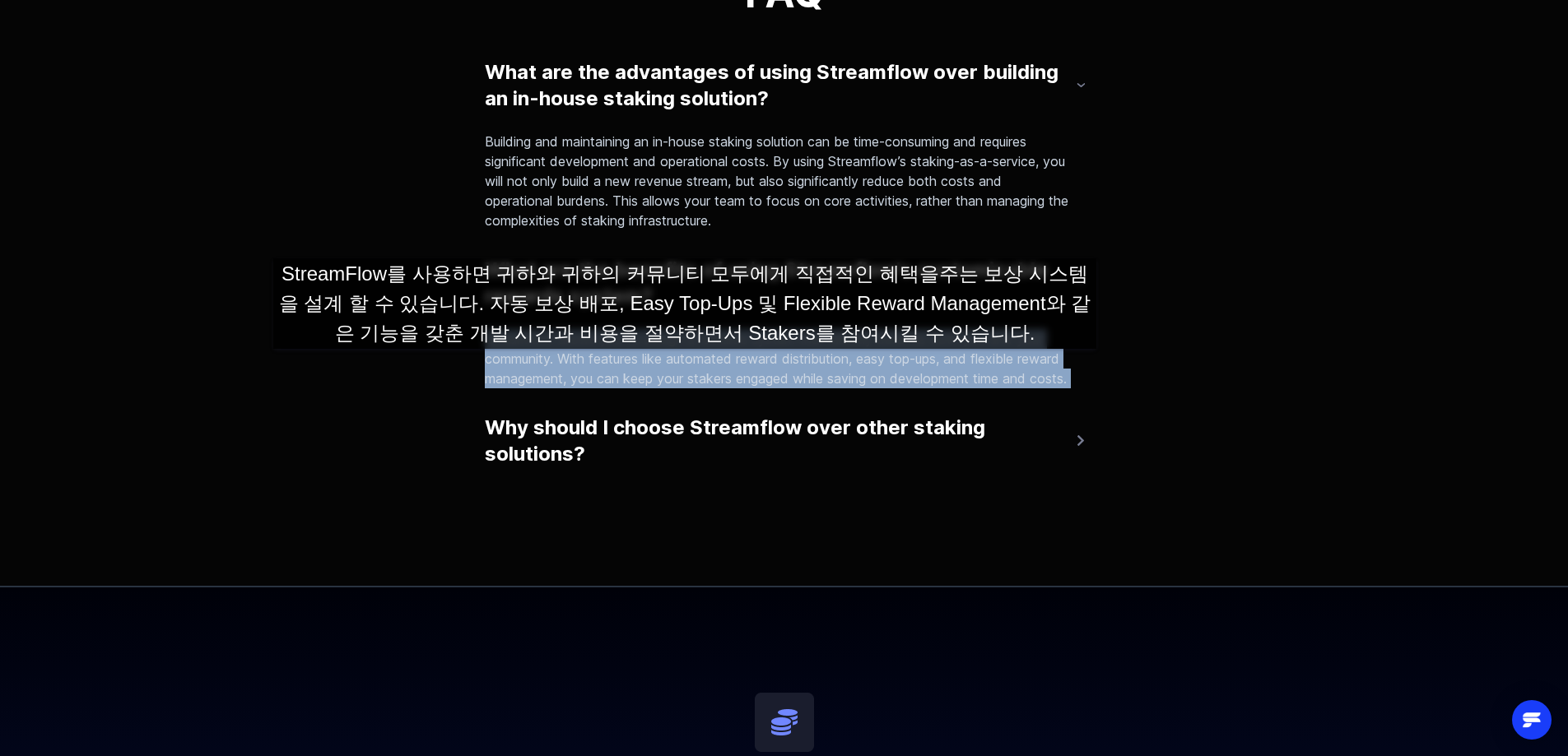
click at [685, 365] on p "Streamflow allows you to design a rewards system that directly benefits both yo…" at bounding box center [777, 358] width 586 height 59
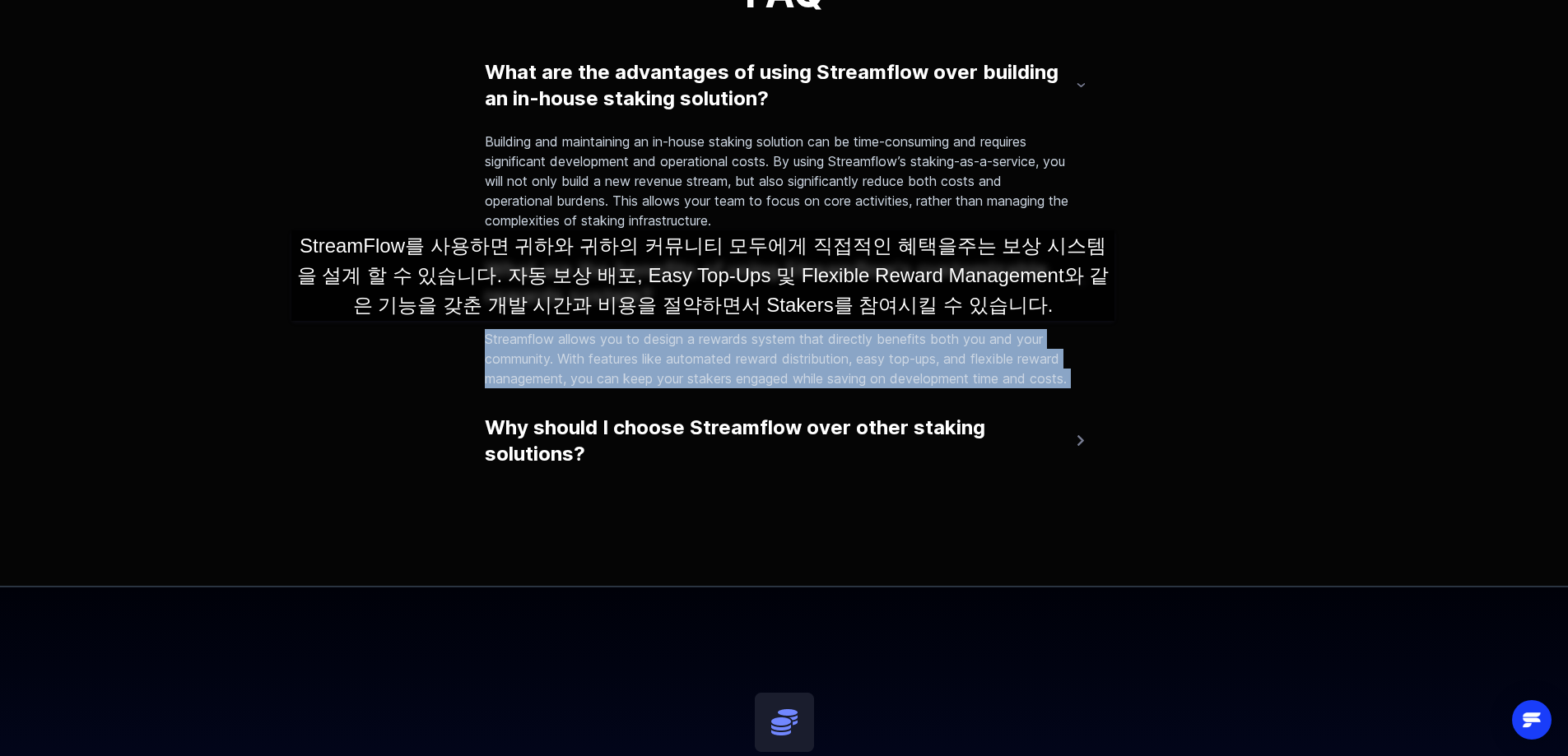
click at [702, 338] on p "Streamflow allows you to design a rewards system that directly benefits both yo…" at bounding box center [777, 358] width 586 height 59
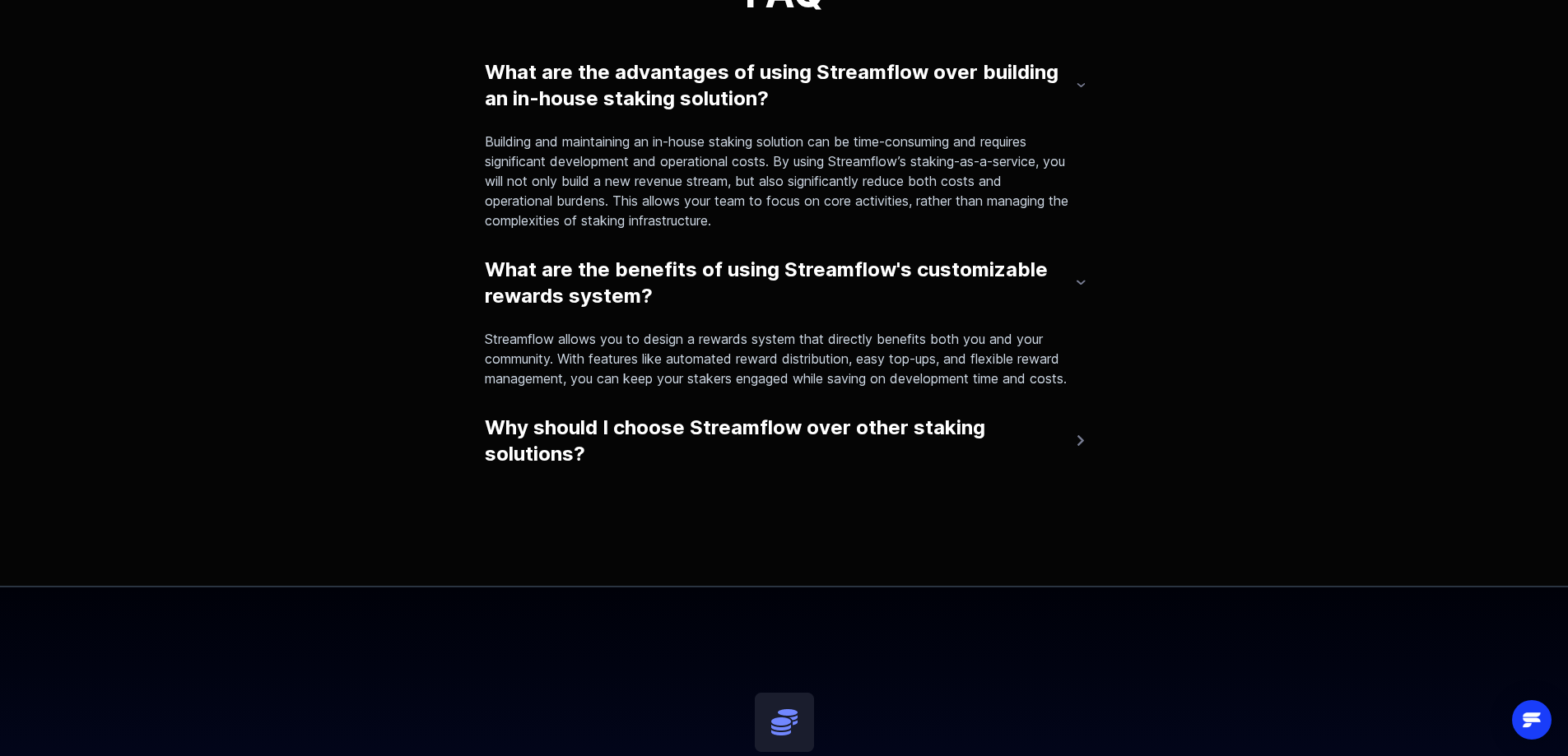
click at [739, 447] on button "Why should I choose Streamflow over other staking solutions?" at bounding box center [784, 441] width 599 height 66
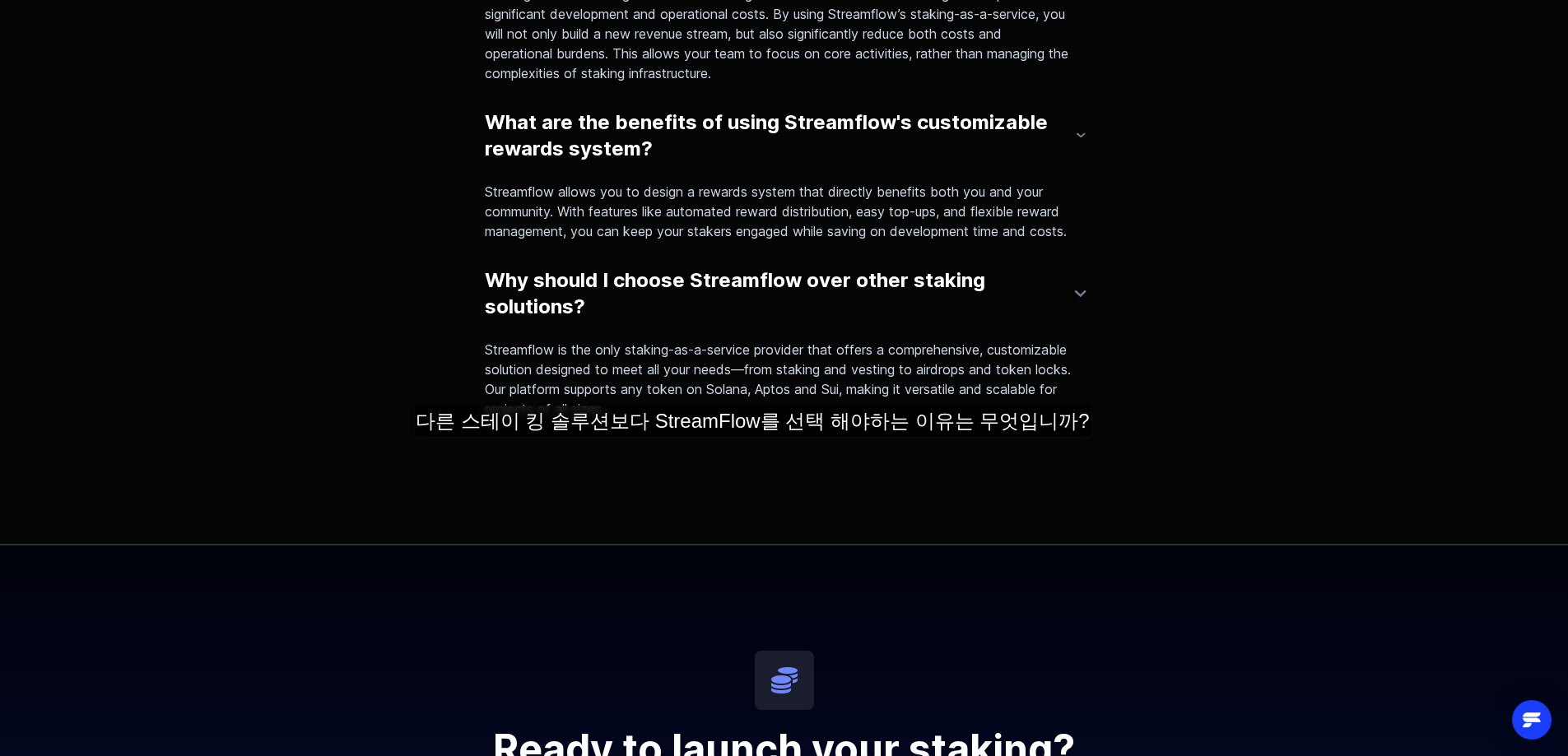
scroll to position [3866, 0]
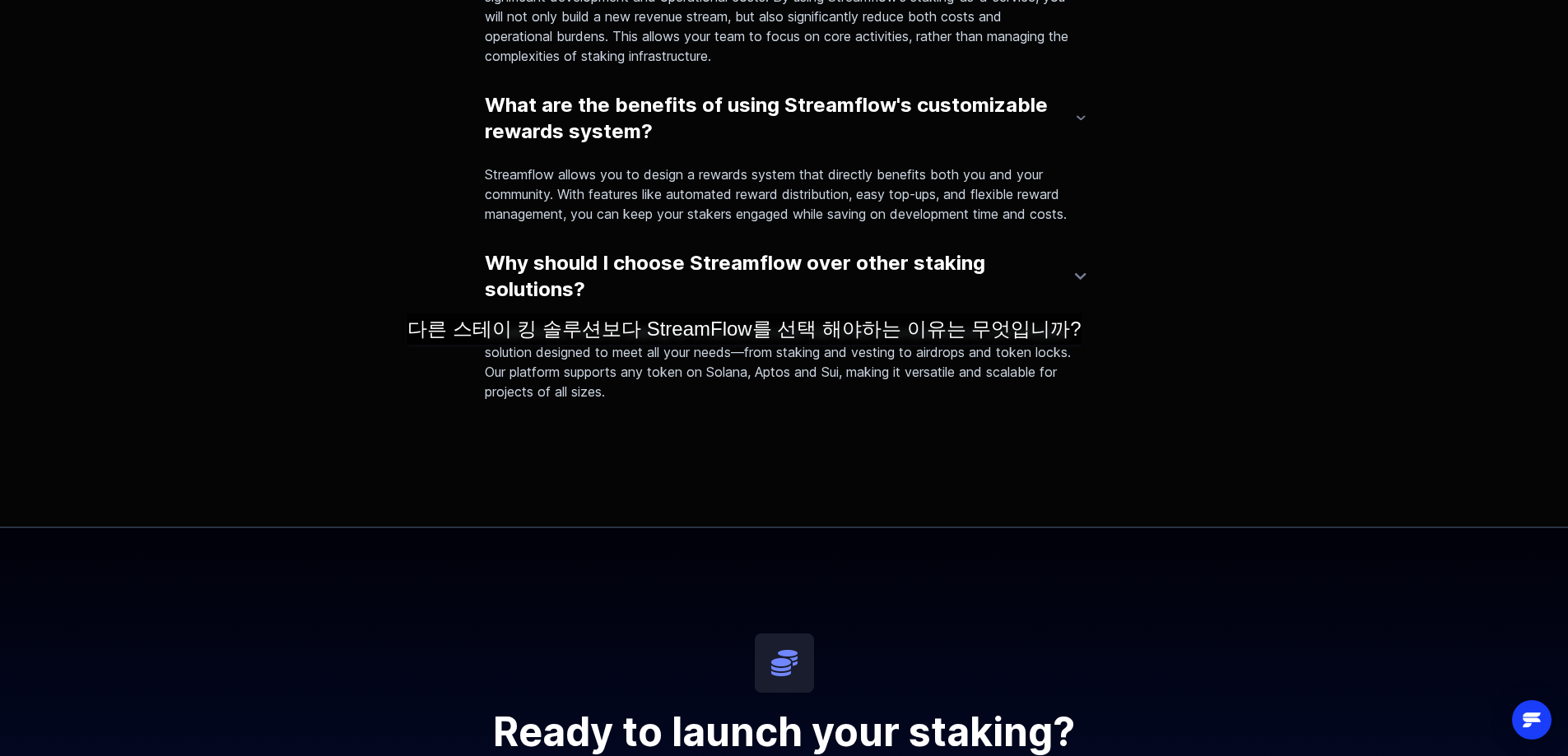
click at [728, 361] on p "Streamflow is the only staking-as-a-service provider that offers a comprehensiv…" at bounding box center [777, 362] width 586 height 79
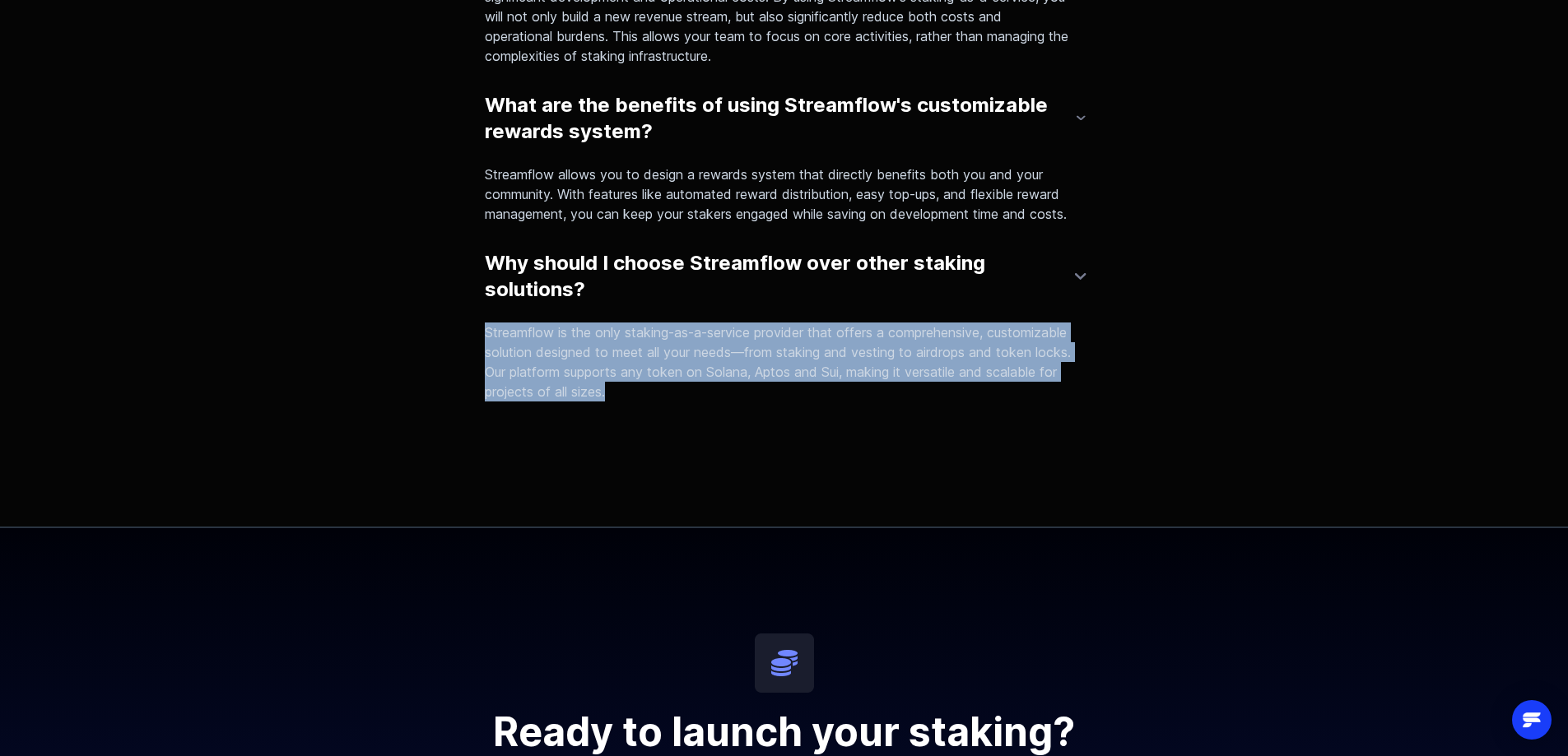
click at [728, 361] on p "Streamflow is the only staking-as-a-service provider that offers a comprehensiv…" at bounding box center [777, 362] width 586 height 79
click at [736, 355] on p "Streamflow is the only staking-as-a-service provider that offers a comprehensiv…" at bounding box center [777, 362] width 586 height 79
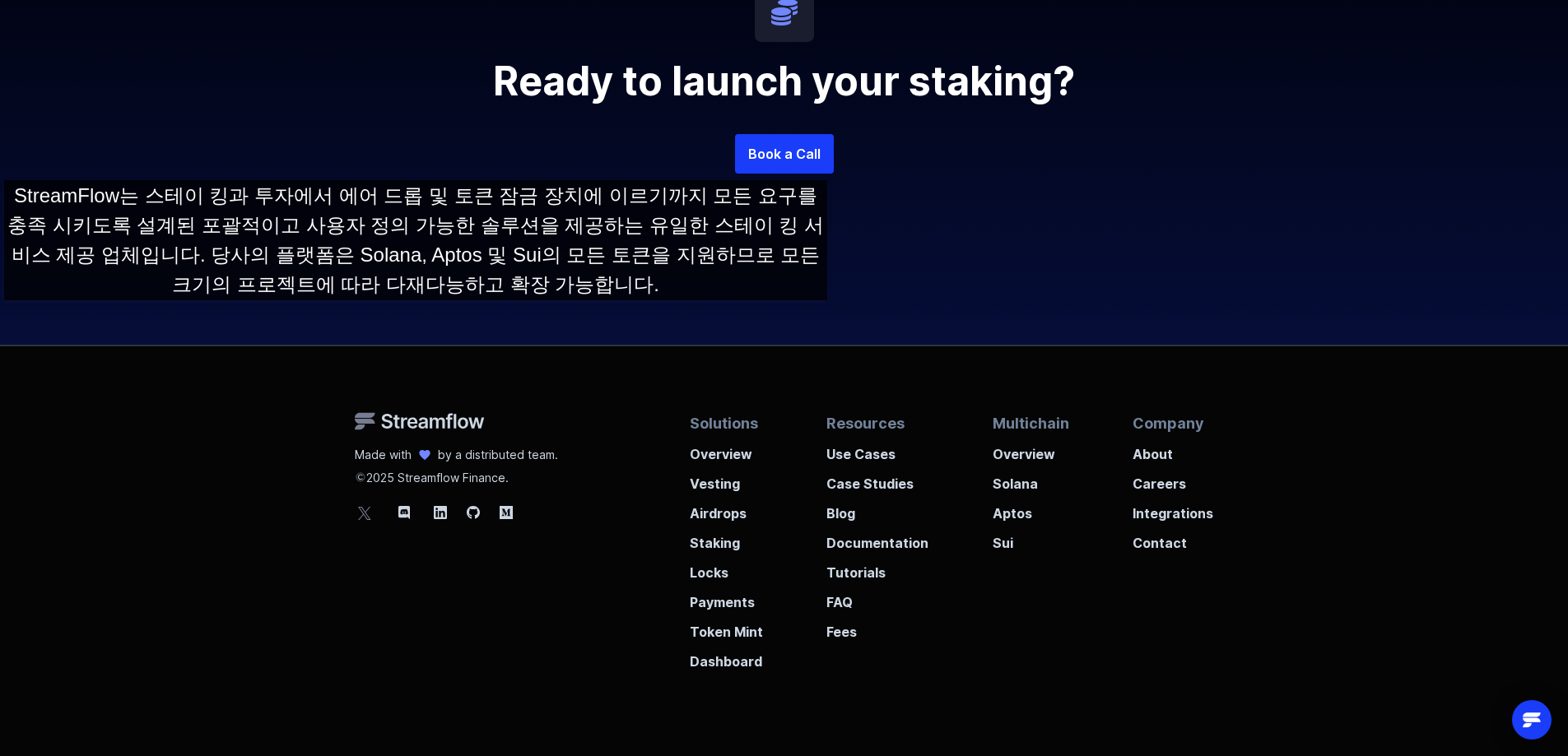
scroll to position [4523, 0]
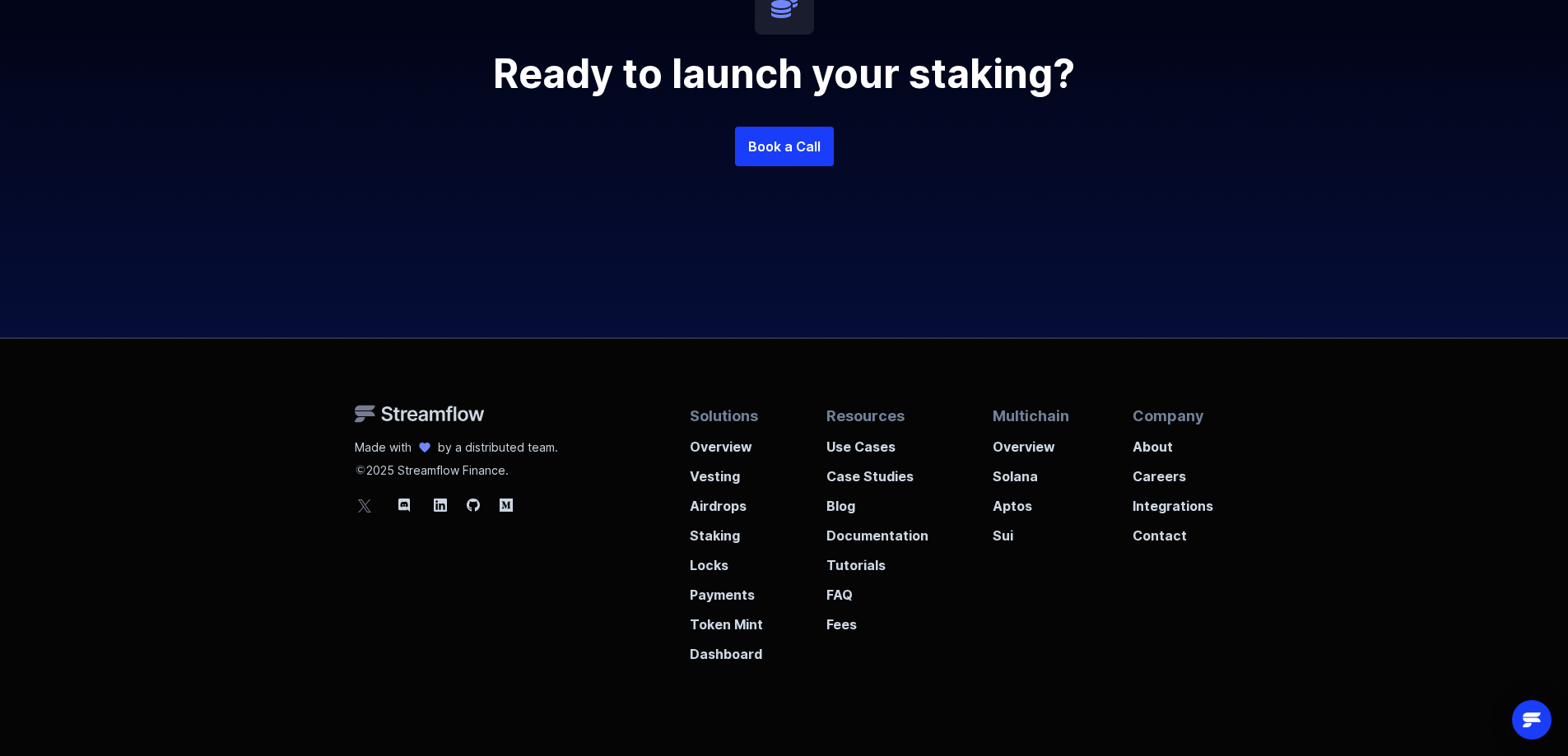
click at [136, 325] on div "Ready to launch your staking? Book a Call" at bounding box center [784, 103] width 1568 height 467
click at [10, 435] on div "Made with by a distributed team. 2025 Streamflow Finance. Solutions Overview Ve…" at bounding box center [784, 575] width 1568 height 472
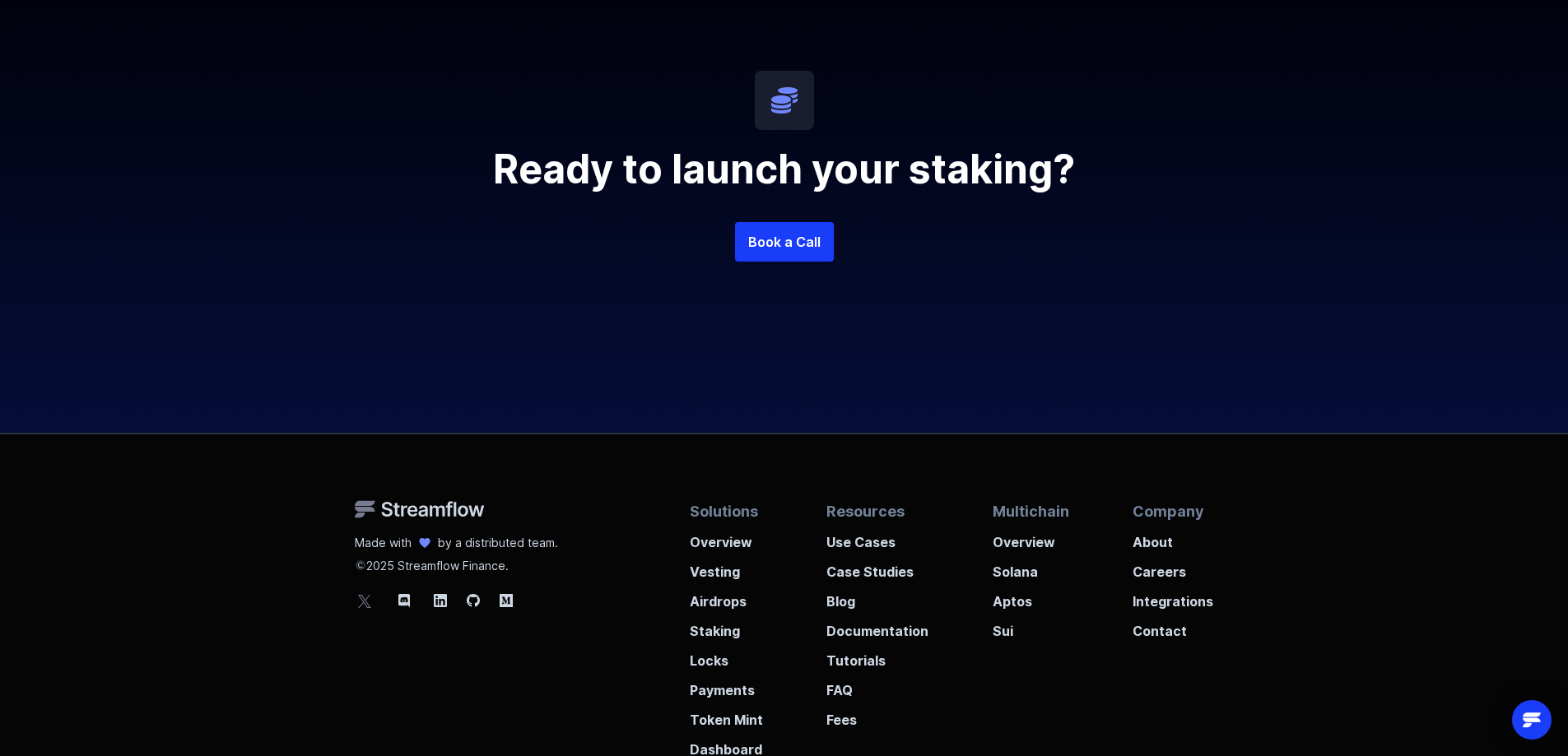
scroll to position [4599, 0]
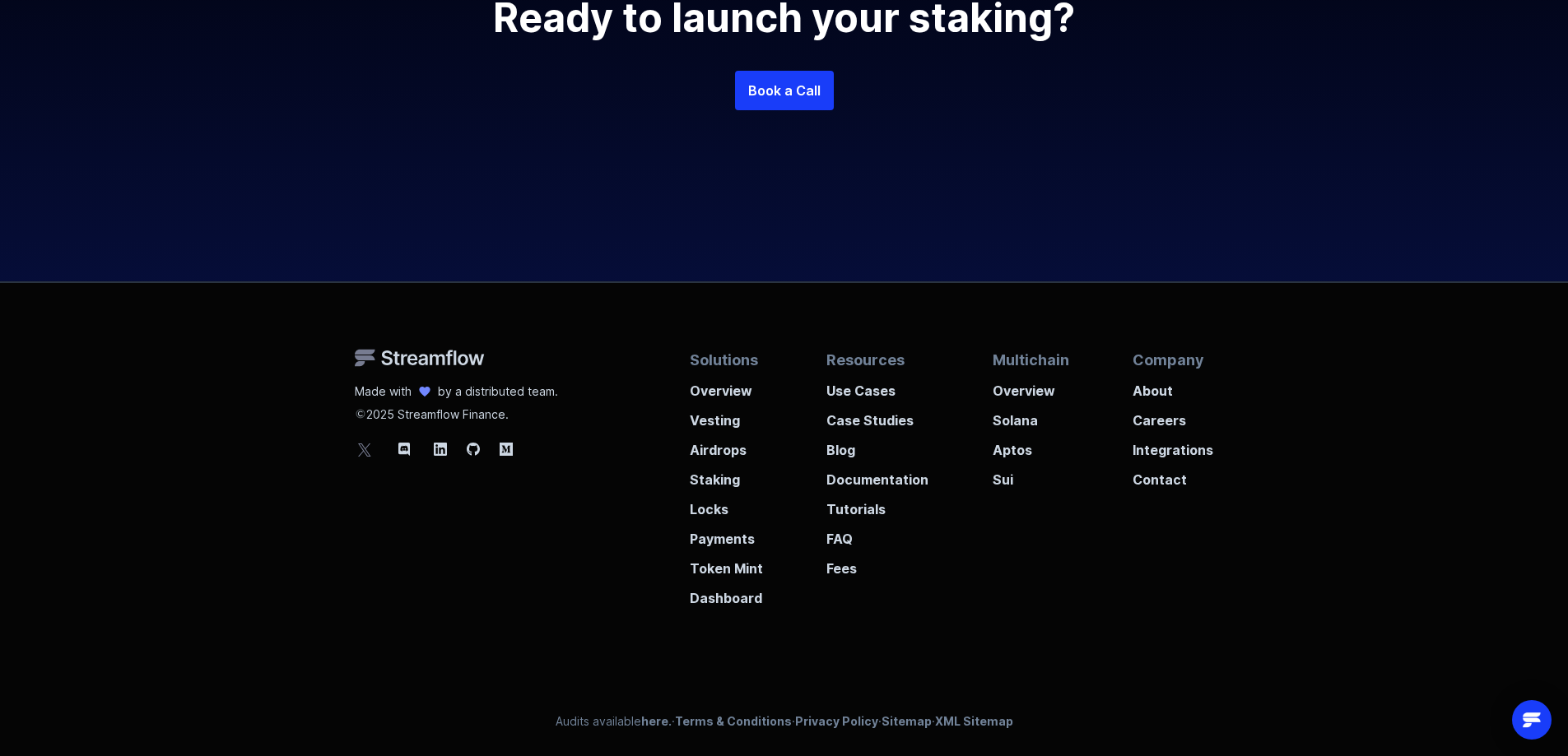
click at [173, 500] on div "Made with by a distributed team. 2025 Streamflow Finance. Solutions Overview Ve…" at bounding box center [784, 519] width 1568 height 472
click at [180, 598] on div "Made with by a distributed team. 2025 Streamflow Finance. Solutions Overview Ve…" at bounding box center [784, 519] width 1568 height 472
